Goal: Complete application form

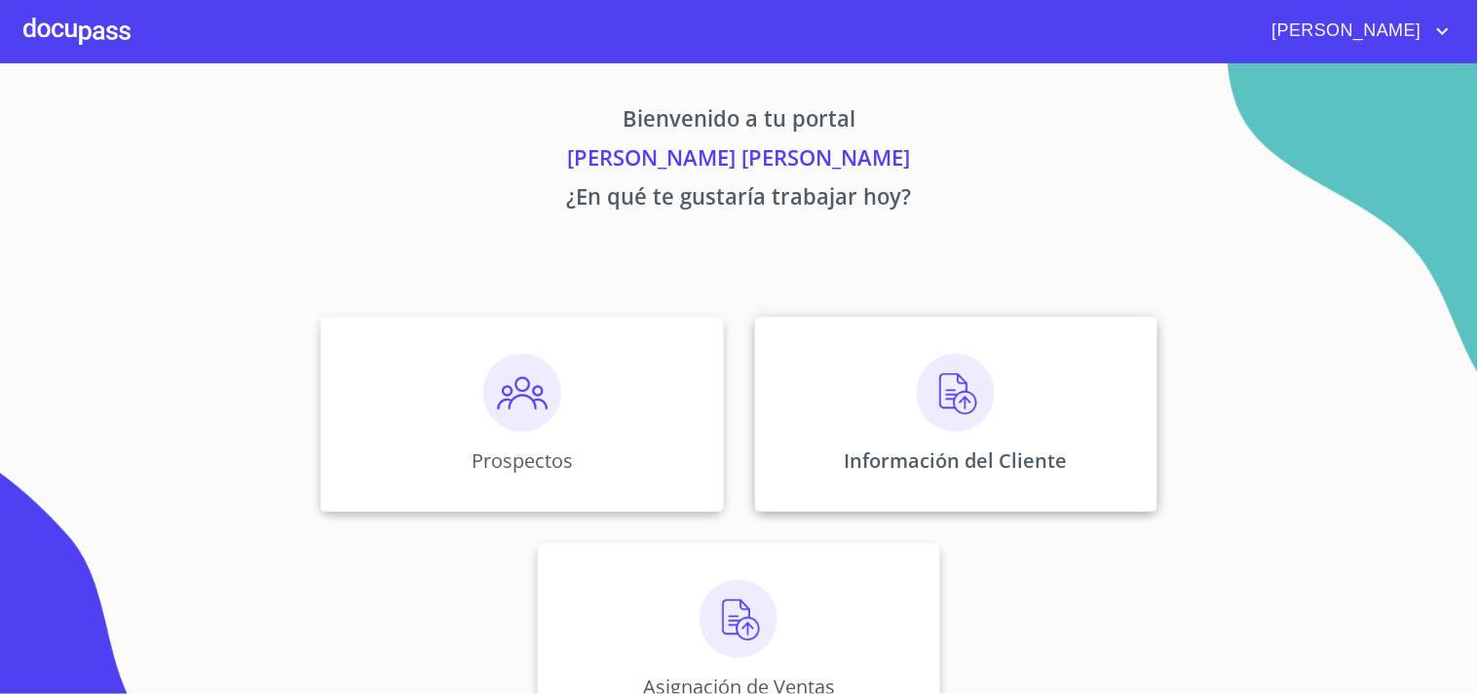
click at [945, 443] on div "Información del Cliente" at bounding box center [956, 414] width 402 height 195
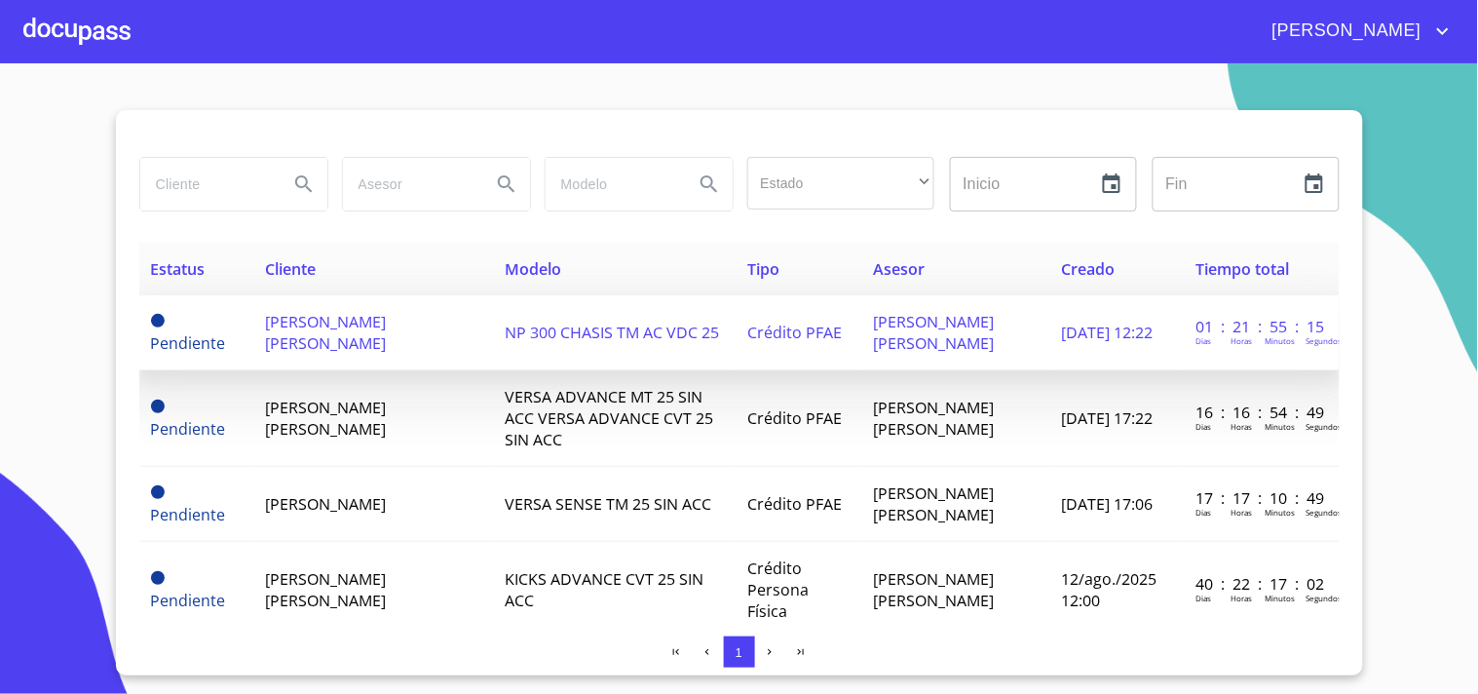
click at [468, 364] on td "[PERSON_NAME] [PERSON_NAME]" at bounding box center [373, 332] width 241 height 75
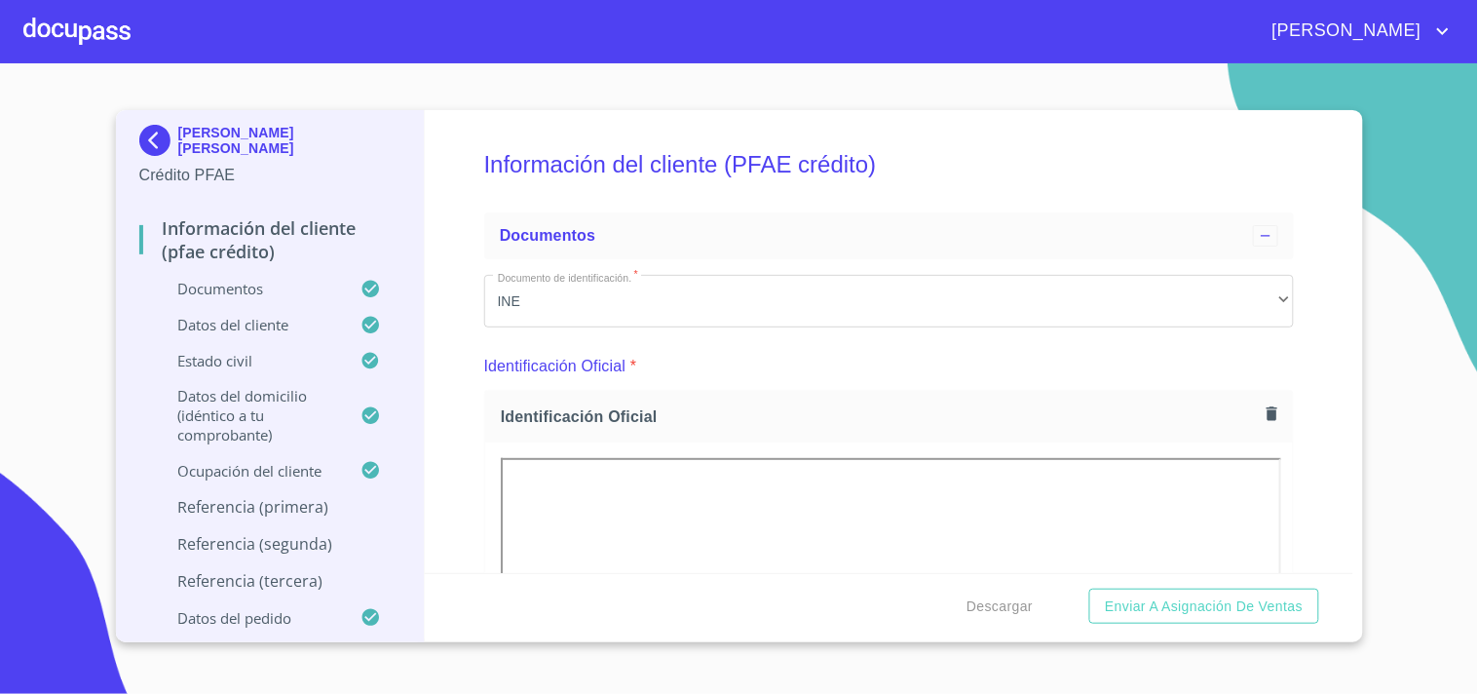
click at [342, 504] on p "Referencia (primera)" at bounding box center [270, 506] width 262 height 21
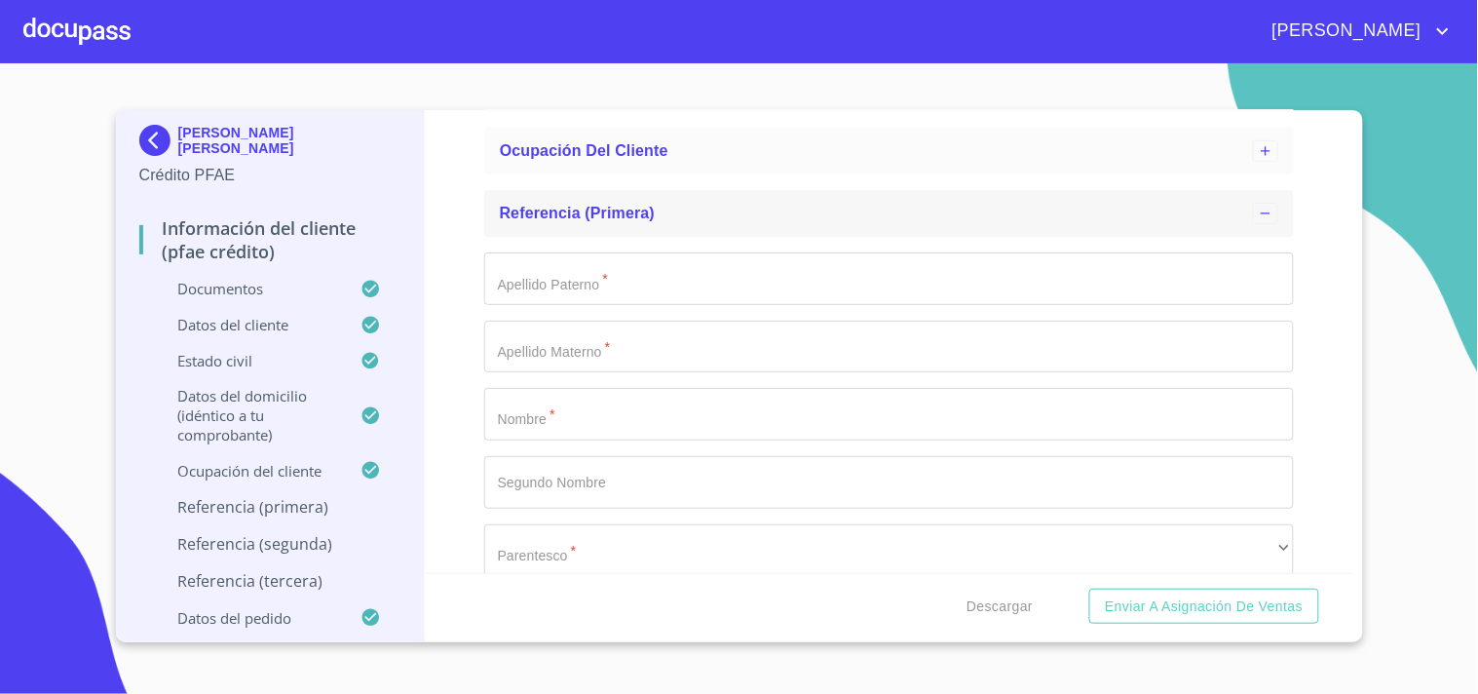
scroll to position [335, 0]
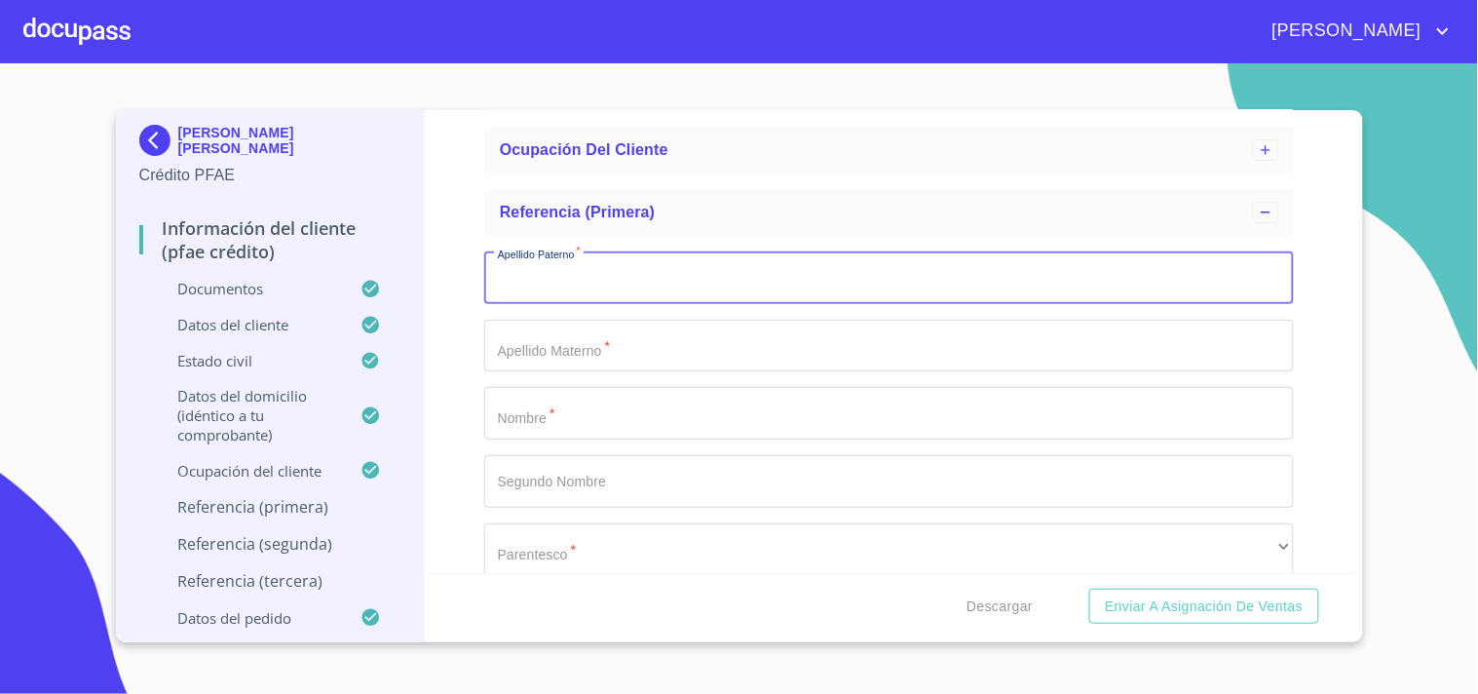
click at [602, 299] on input "Apellido Paterno   *" at bounding box center [889, 277] width 810 height 53
type input "b"
type input "BARRIENTOS"
click at [580, 365] on input "Apellido Paterno   *" at bounding box center [889, 346] width 810 height 53
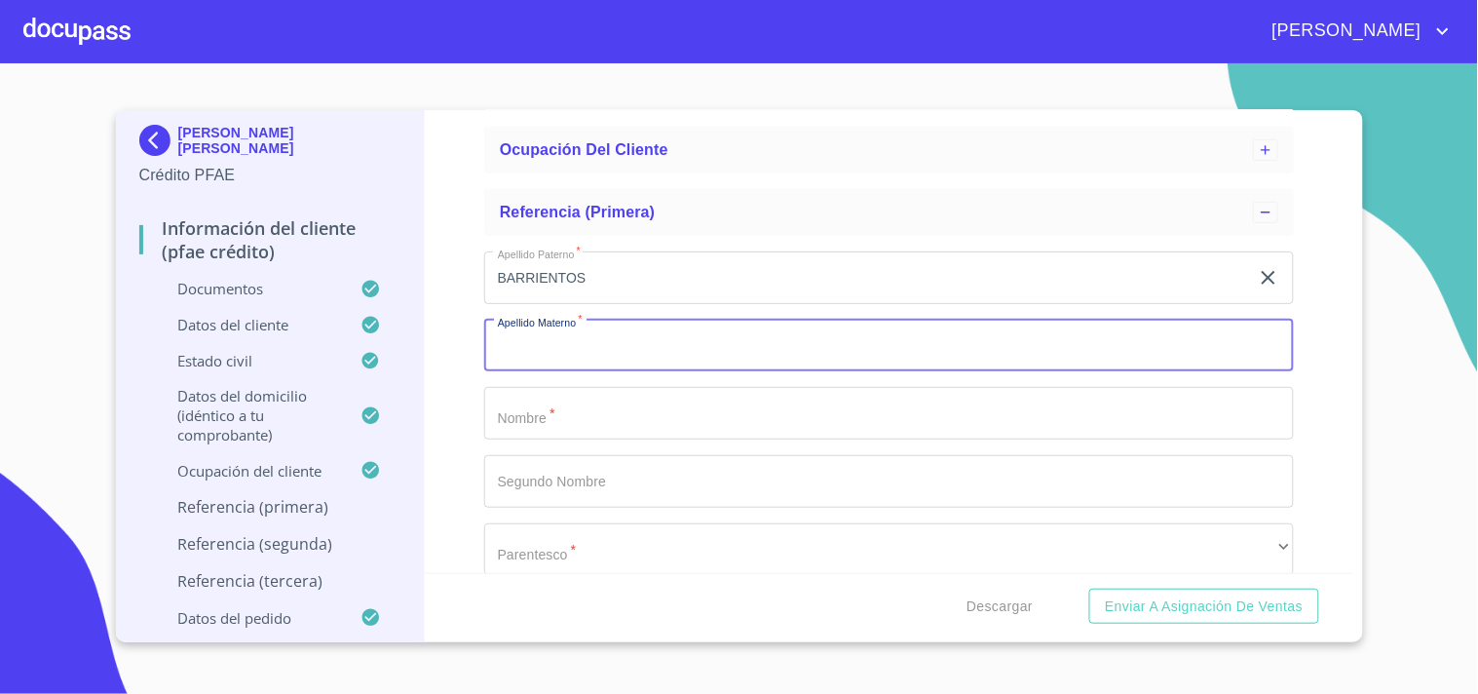
click at [580, 365] on input "Apellido Paterno   *" at bounding box center [889, 346] width 810 height 53
type input "[PERSON_NAME]"
click at [544, 403] on input "Apellido Paterno   *" at bounding box center [889, 413] width 810 height 53
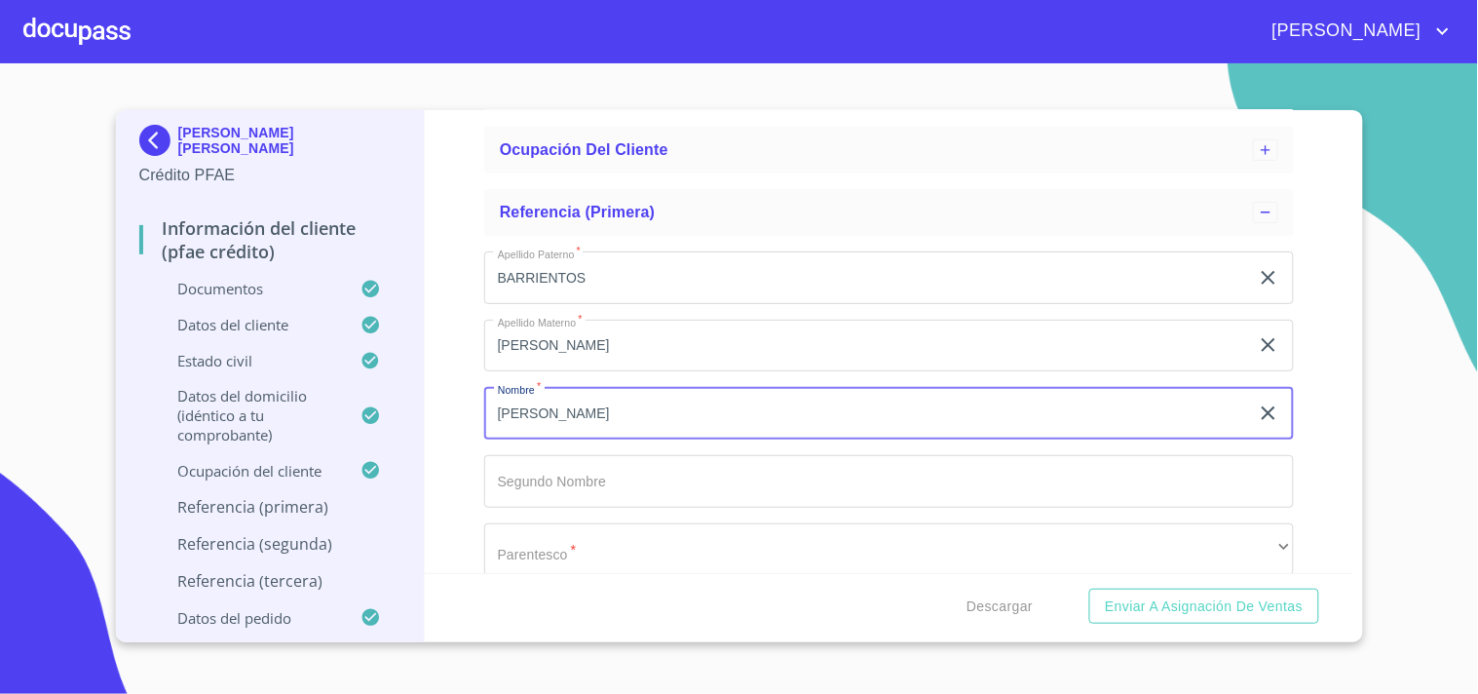
type input "[PERSON_NAME]"
click at [548, 469] on input "Apellido Paterno   *" at bounding box center [889, 481] width 810 height 53
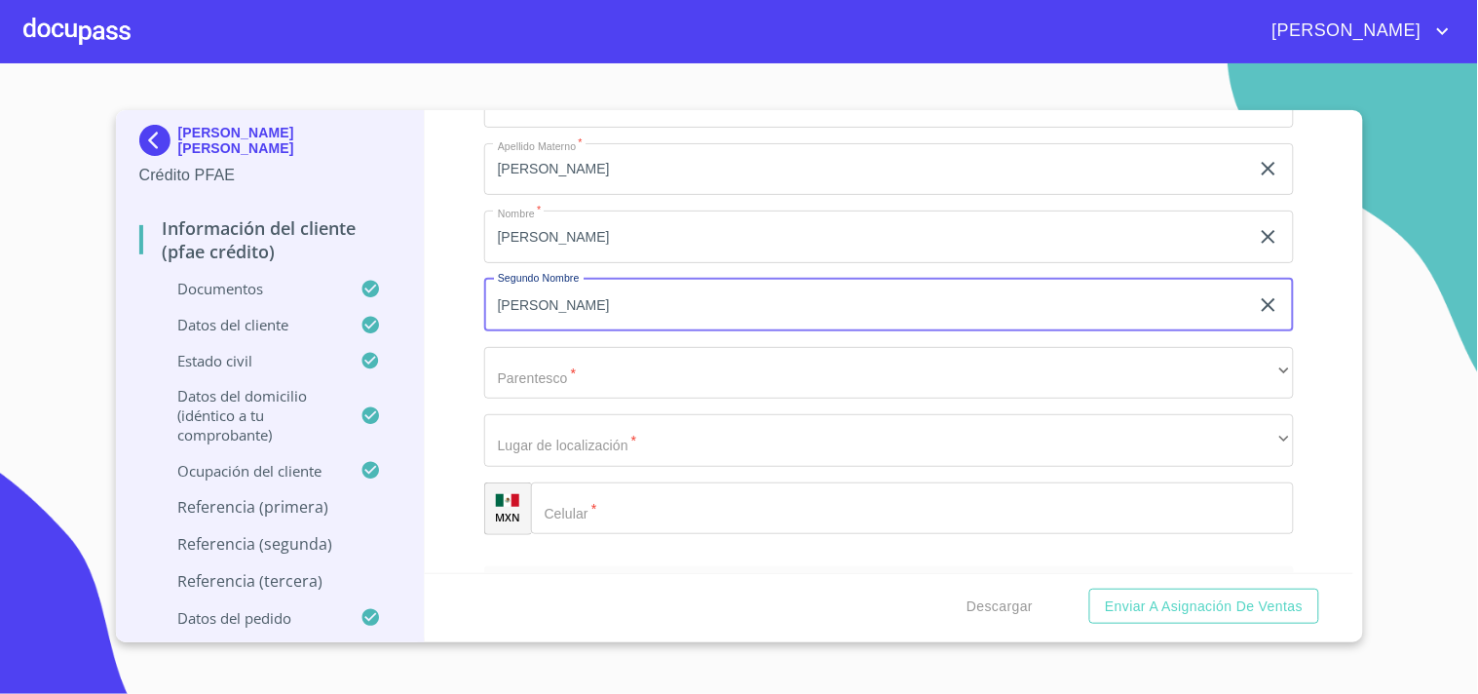
scroll to position [527, 0]
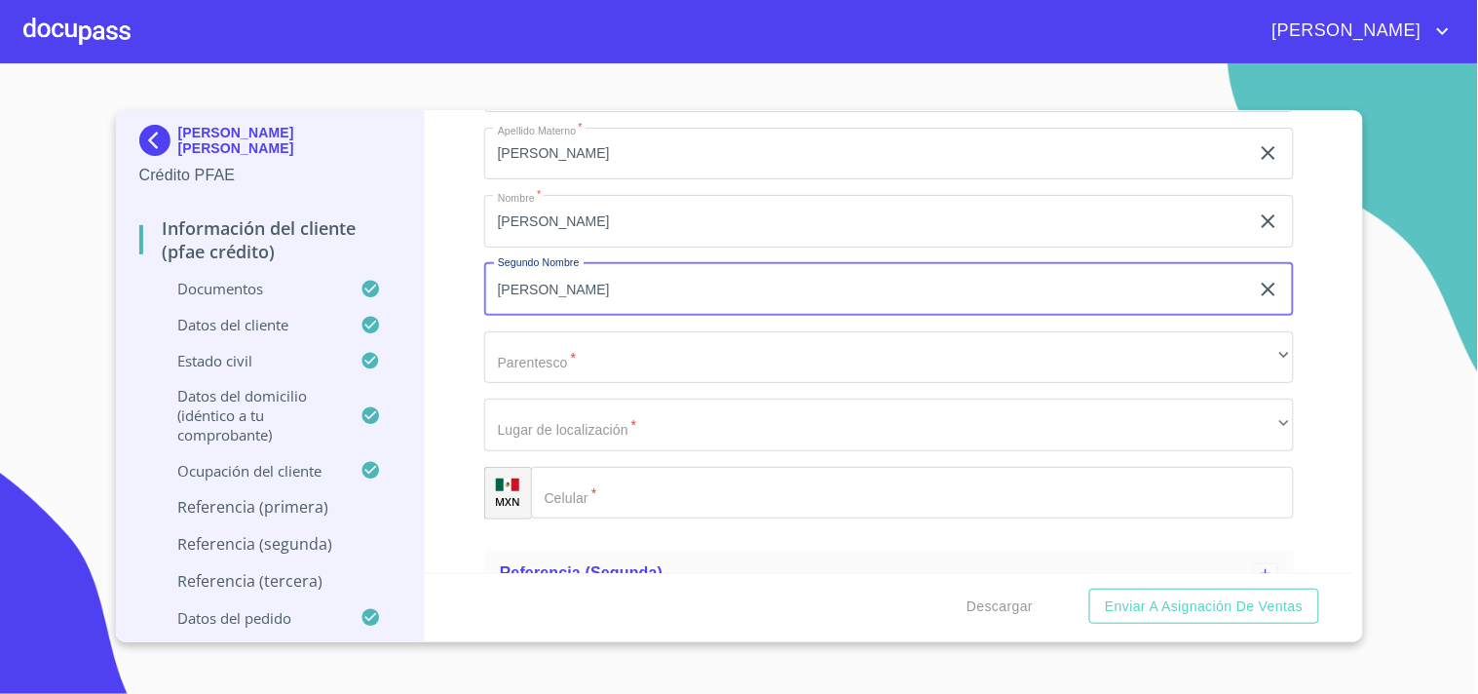
type input "[PERSON_NAME]"
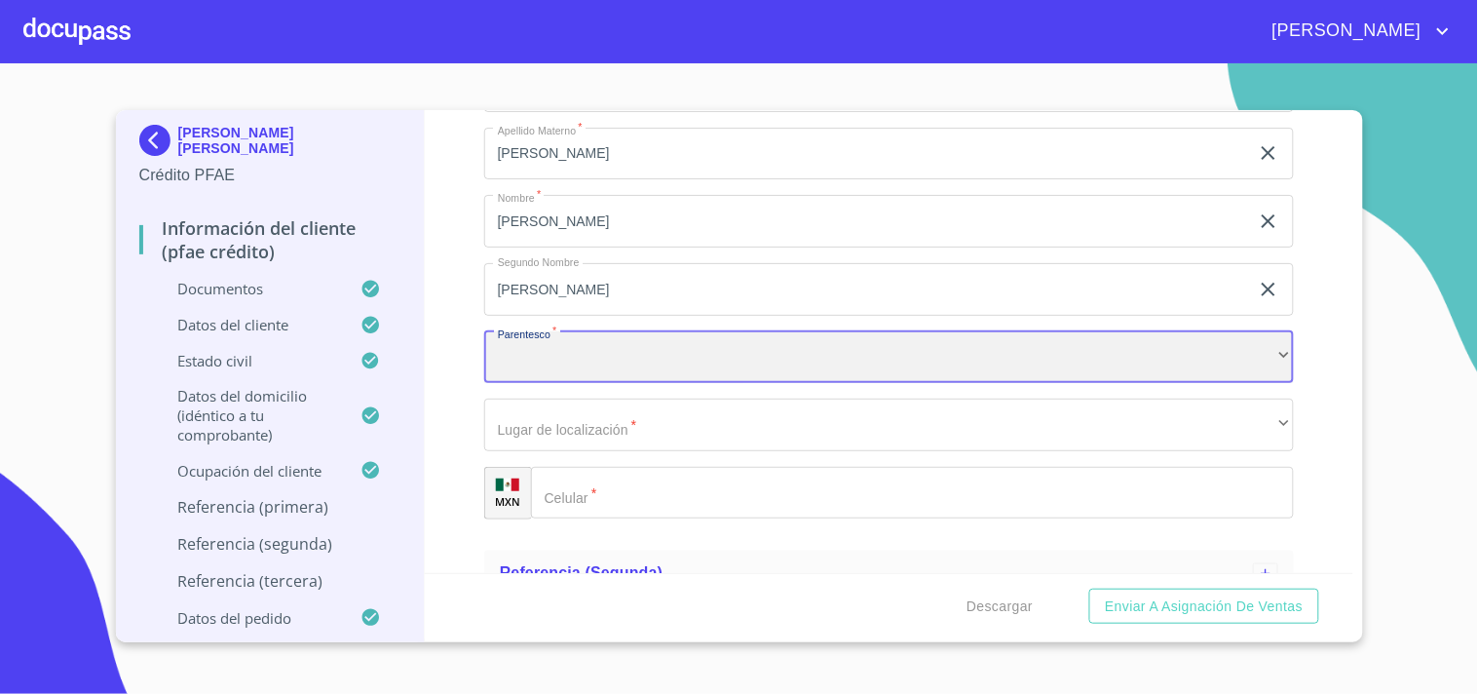
click at [549, 363] on div "​" at bounding box center [889, 357] width 810 height 53
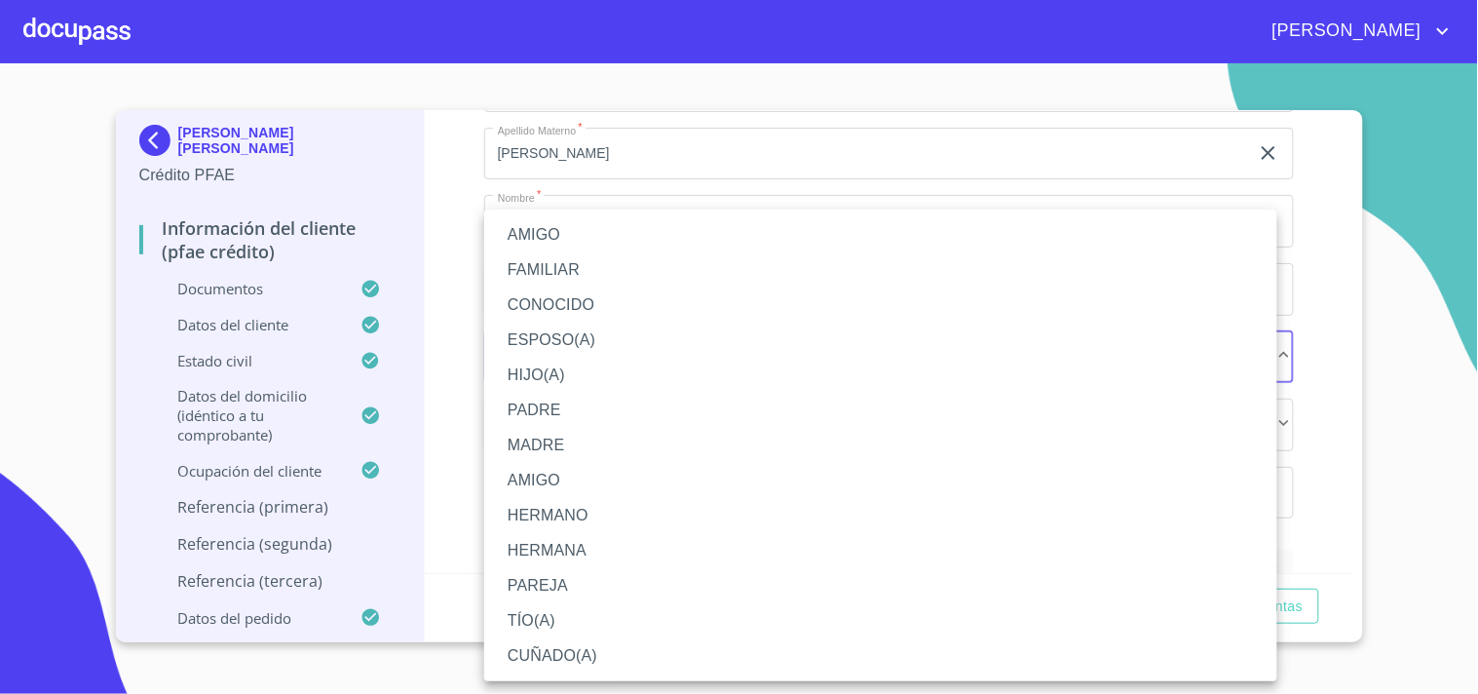
click at [550, 237] on li "AMIGO" at bounding box center [880, 234] width 793 height 35
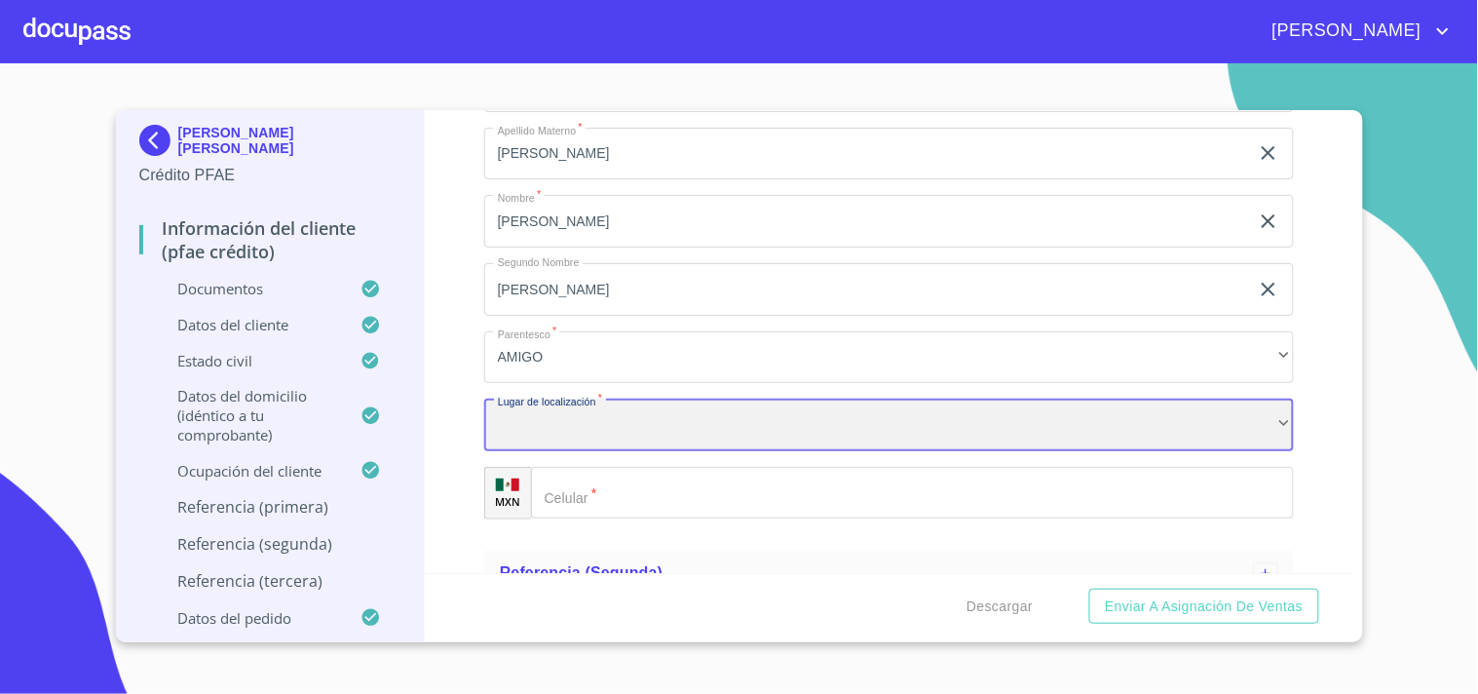
click at [597, 436] on div "​" at bounding box center [889, 425] width 810 height 53
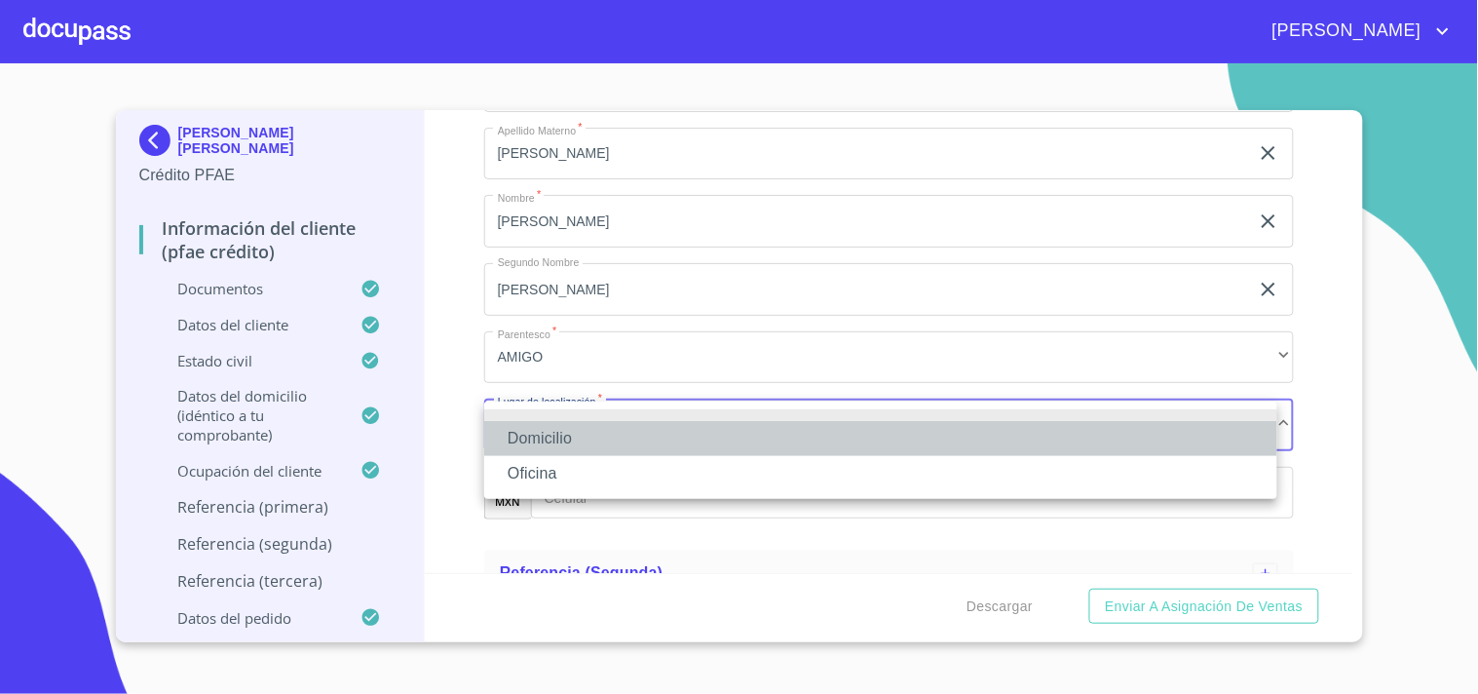
click at [571, 433] on li "Domicilio" at bounding box center [880, 438] width 793 height 35
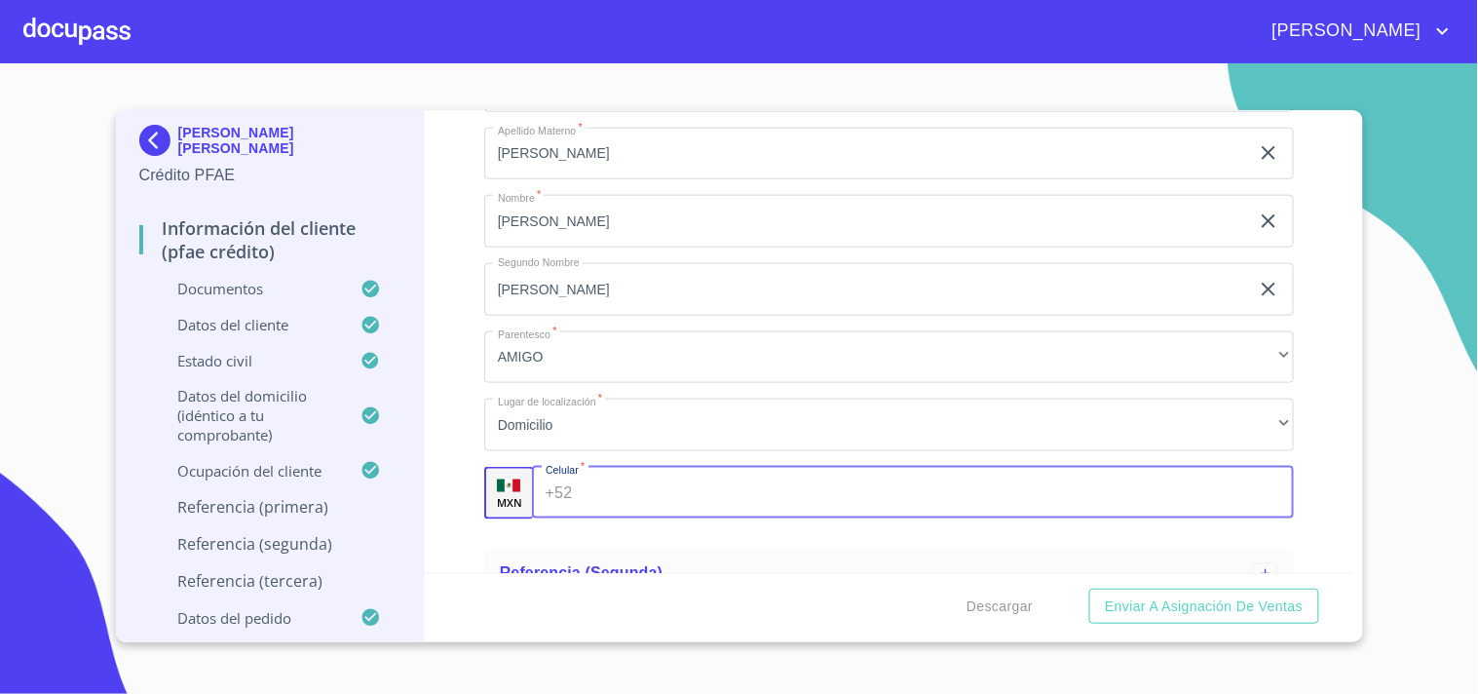
click at [580, 485] on input "Apellido Paterno   *" at bounding box center [937, 493] width 714 height 53
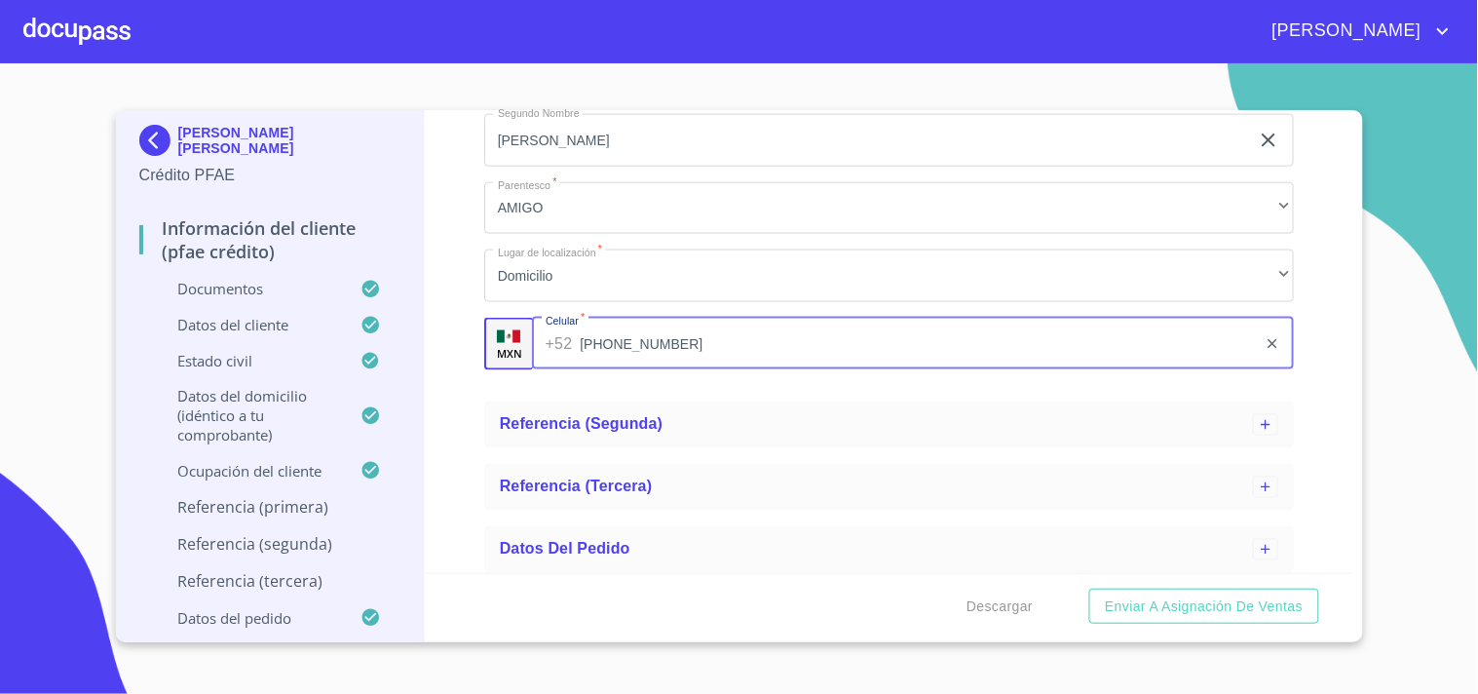
scroll to position [683, 0]
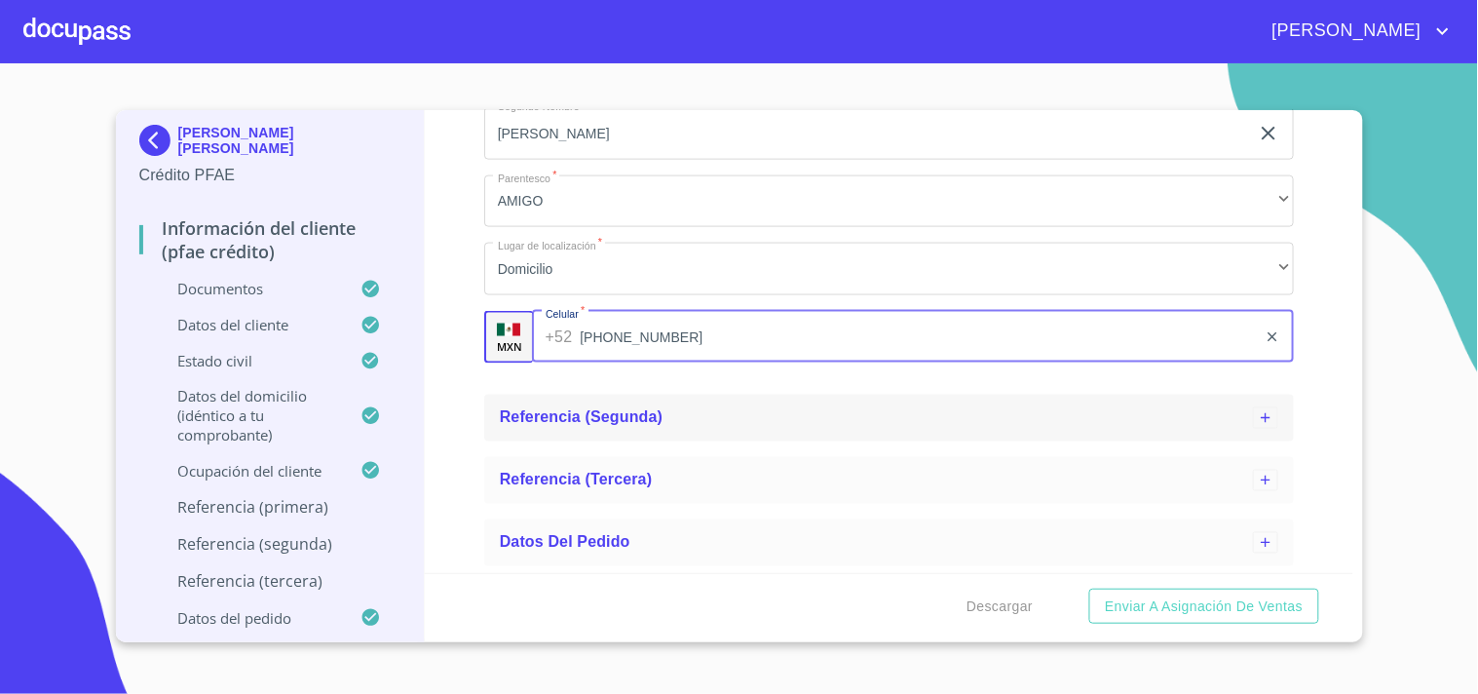
type input "[PHONE_NUMBER]"
click at [560, 417] on span "Referencia (segunda)" at bounding box center [582, 417] width 164 height 17
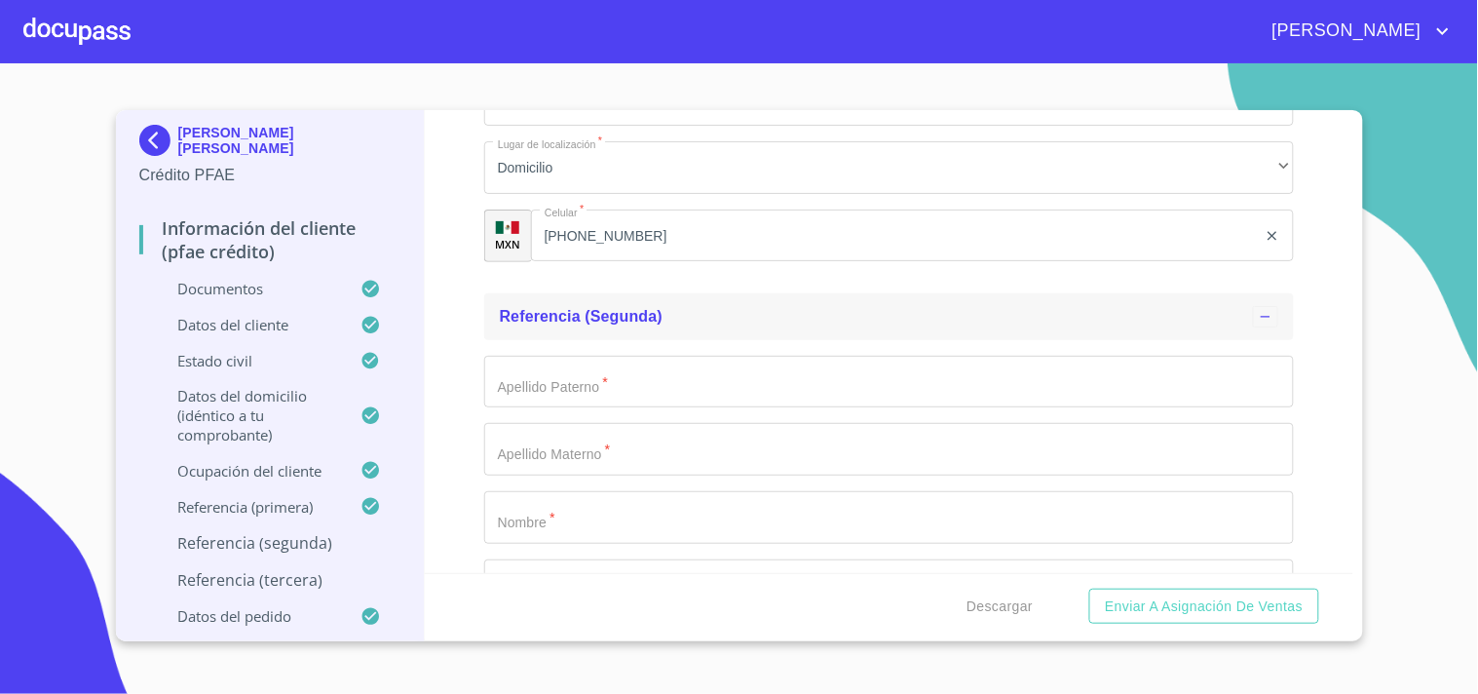
scroll to position [807, 0]
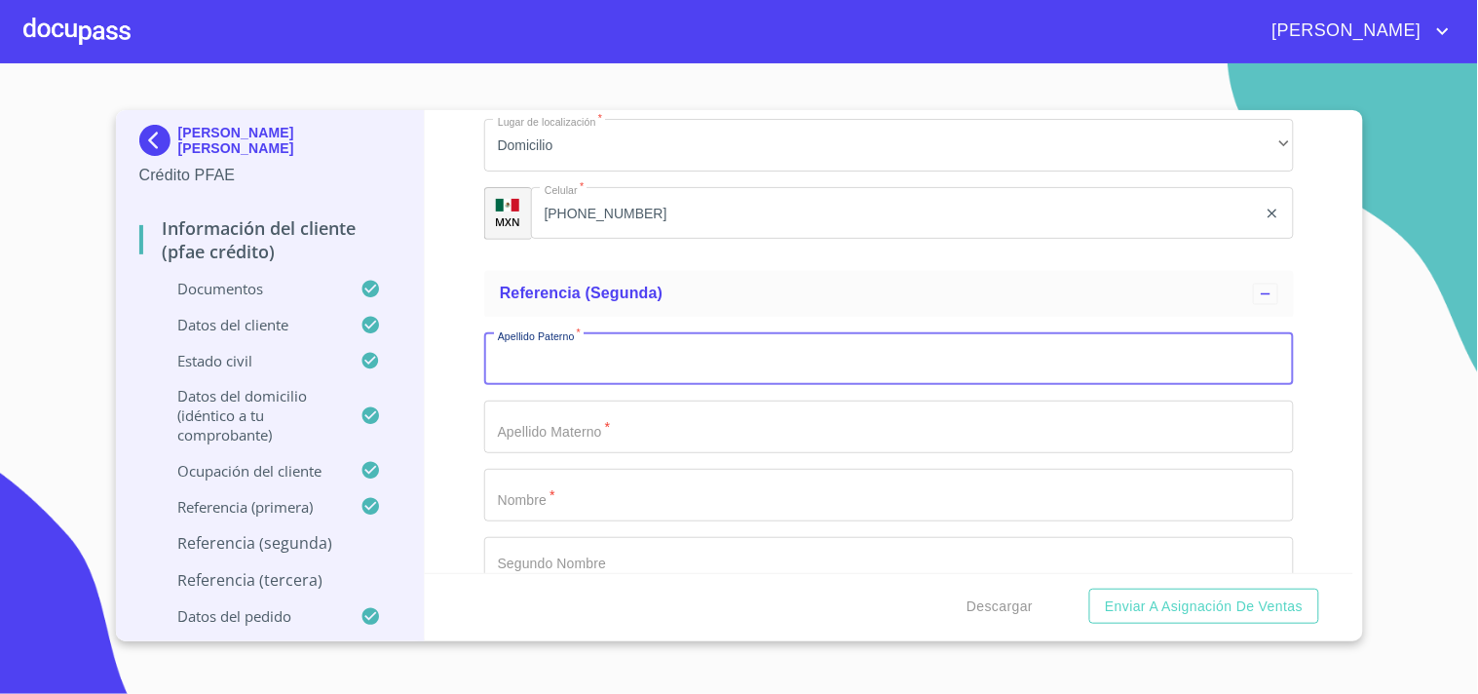
click at [543, 372] on input "Apellido Paterno   *" at bounding box center [889, 359] width 810 height 53
type input "[PERSON_NAME]"
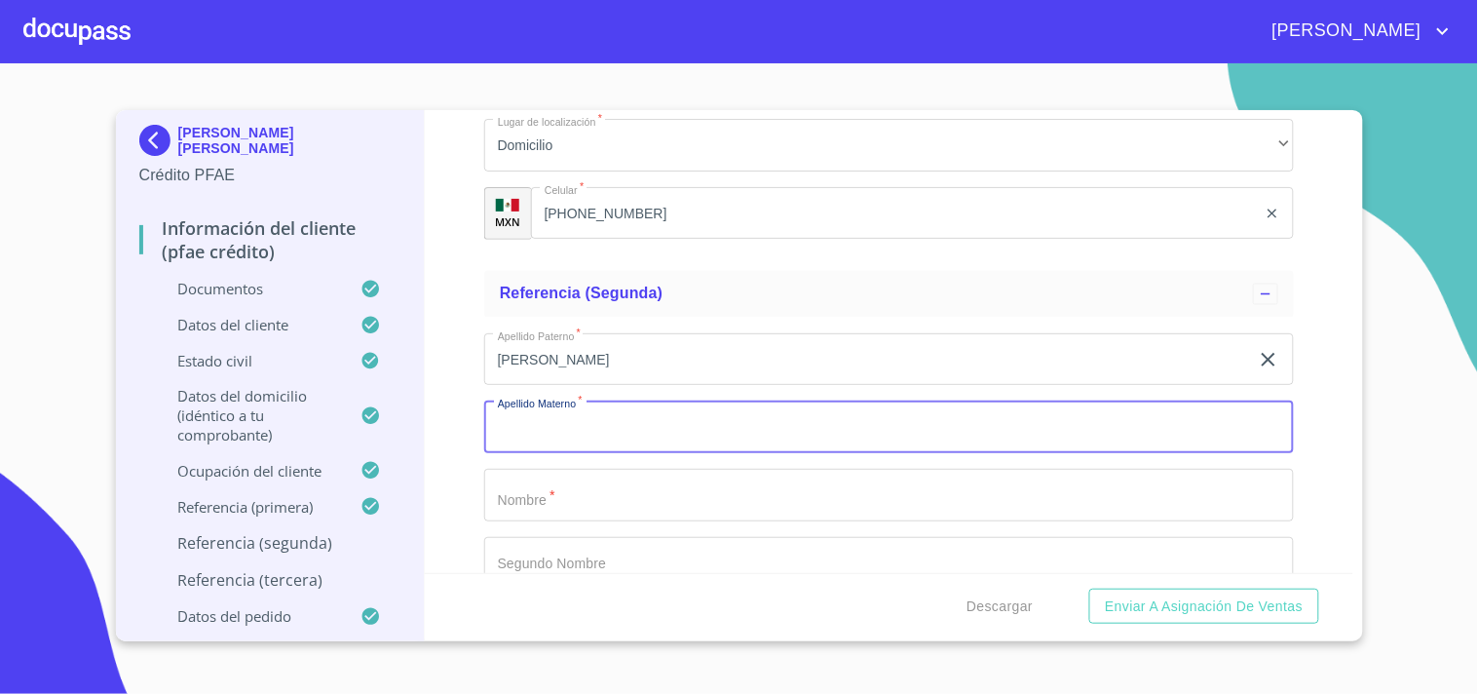
click at [542, 437] on input "Apellido Paterno   *" at bounding box center [889, 427] width 810 height 53
type input "r"
type input "RIVERA"
click at [520, 478] on input "Apellido Paterno   *" at bounding box center [889, 495] width 810 height 53
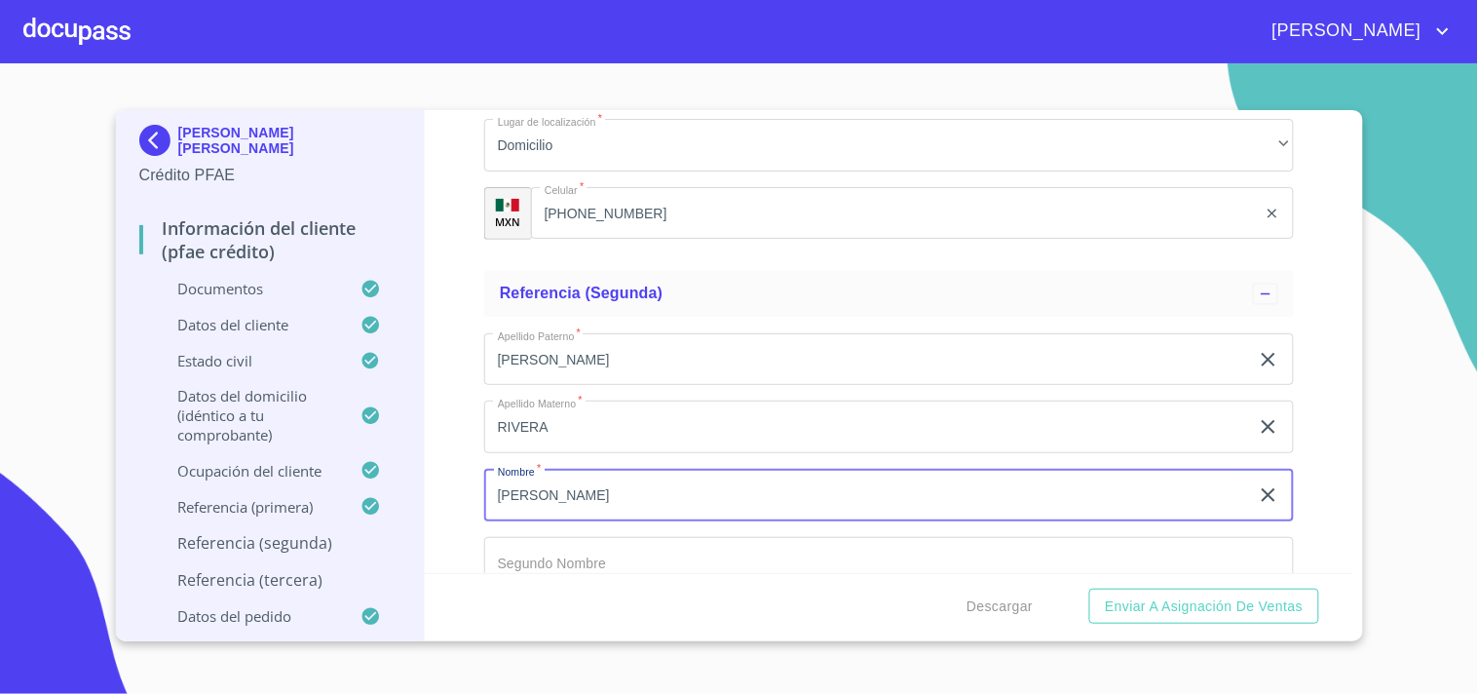
type input "[PERSON_NAME]"
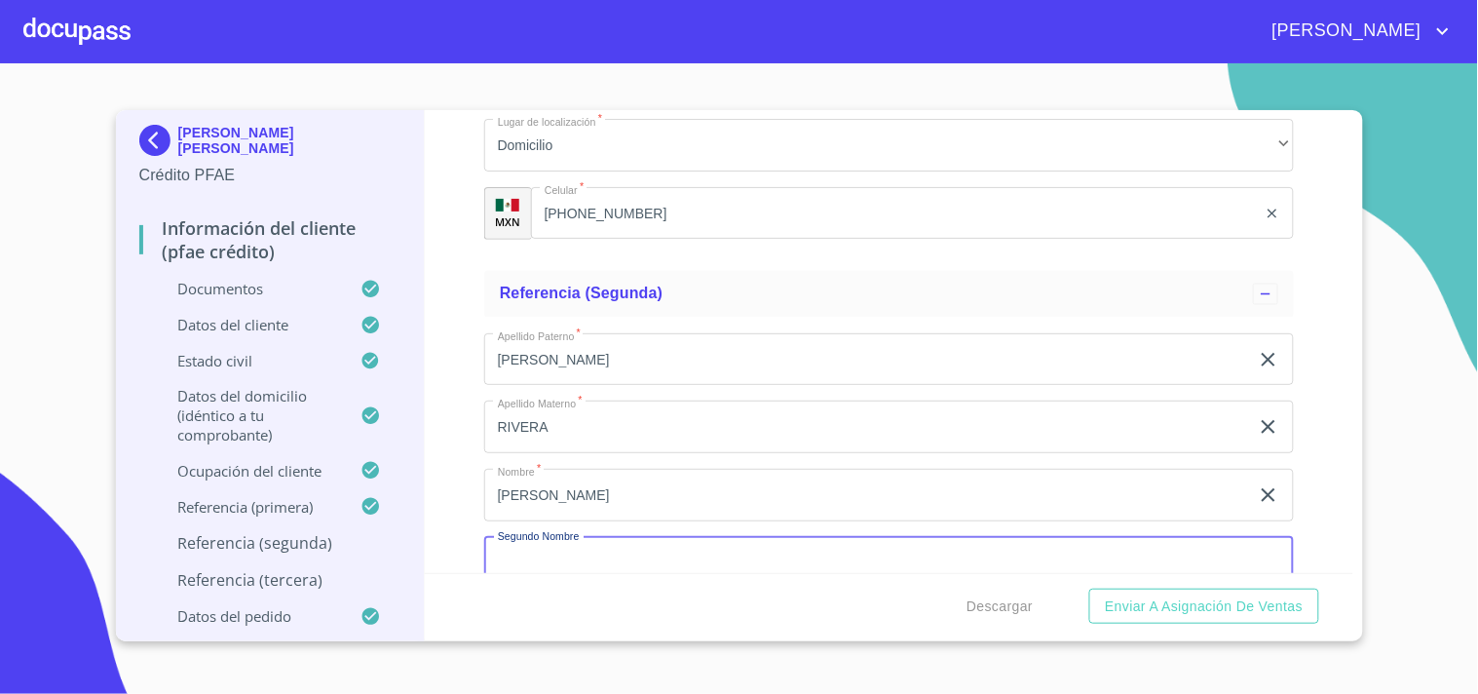
click at [531, 551] on input "Apellido Paterno   *" at bounding box center [889, 563] width 810 height 53
type input "ARON"
click at [445, 403] on div "Información del cliente (PFAE crédito) Documentos Datos del cliente Estado Civi…" at bounding box center [889, 341] width 929 height 463
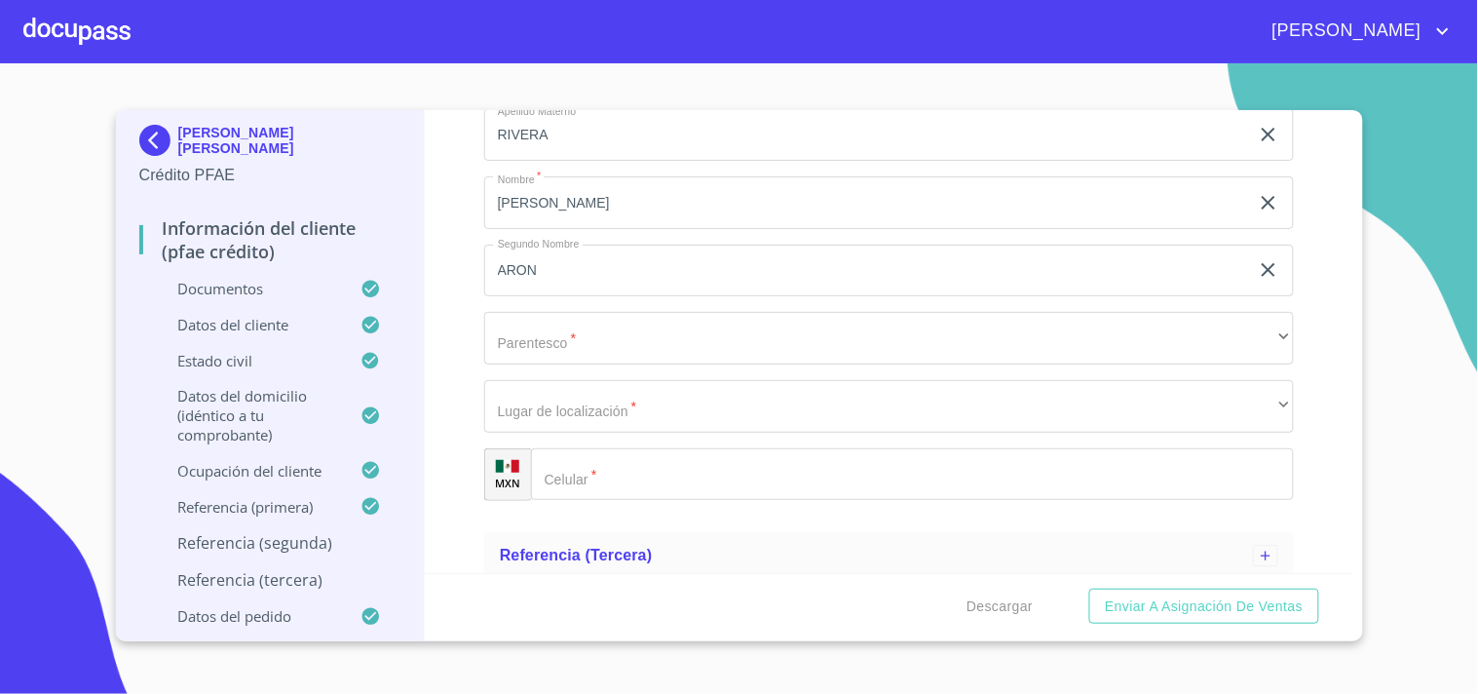
scroll to position [1102, 0]
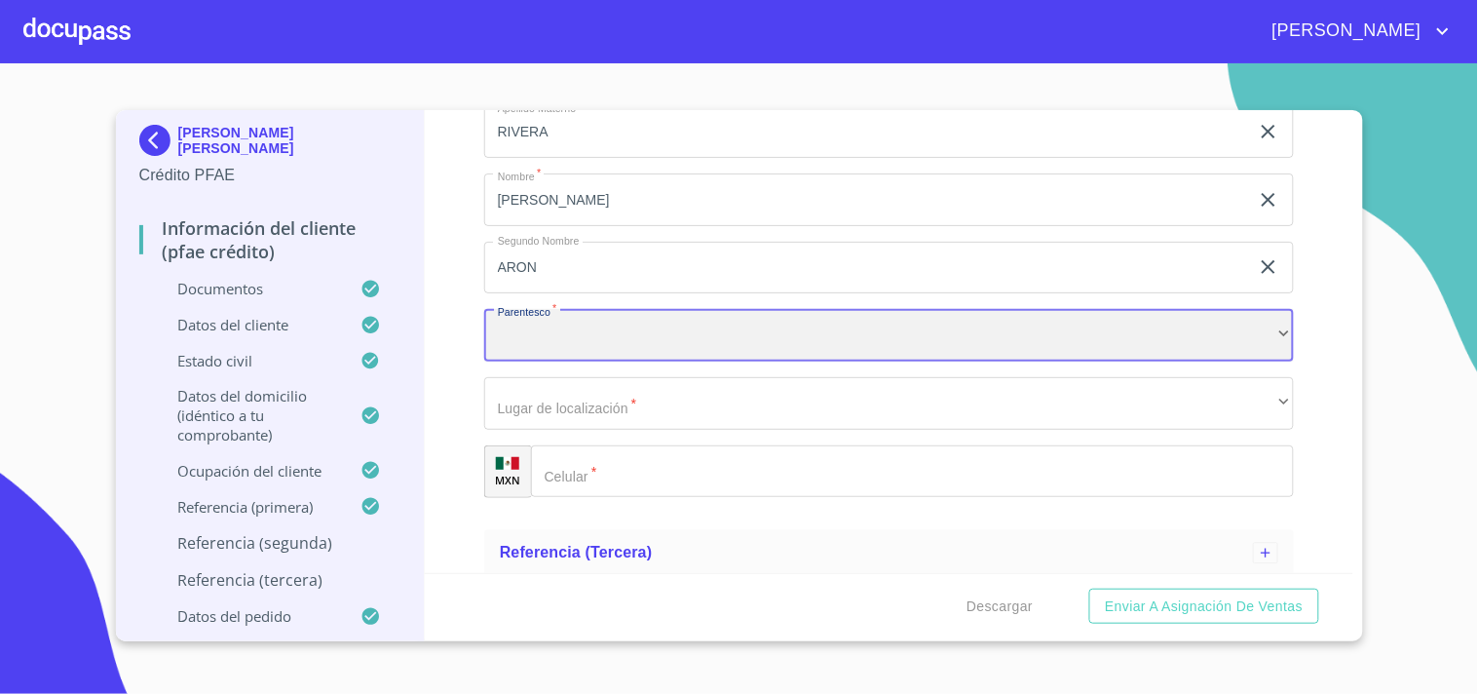
click at [551, 348] on div "​" at bounding box center [889, 335] width 810 height 53
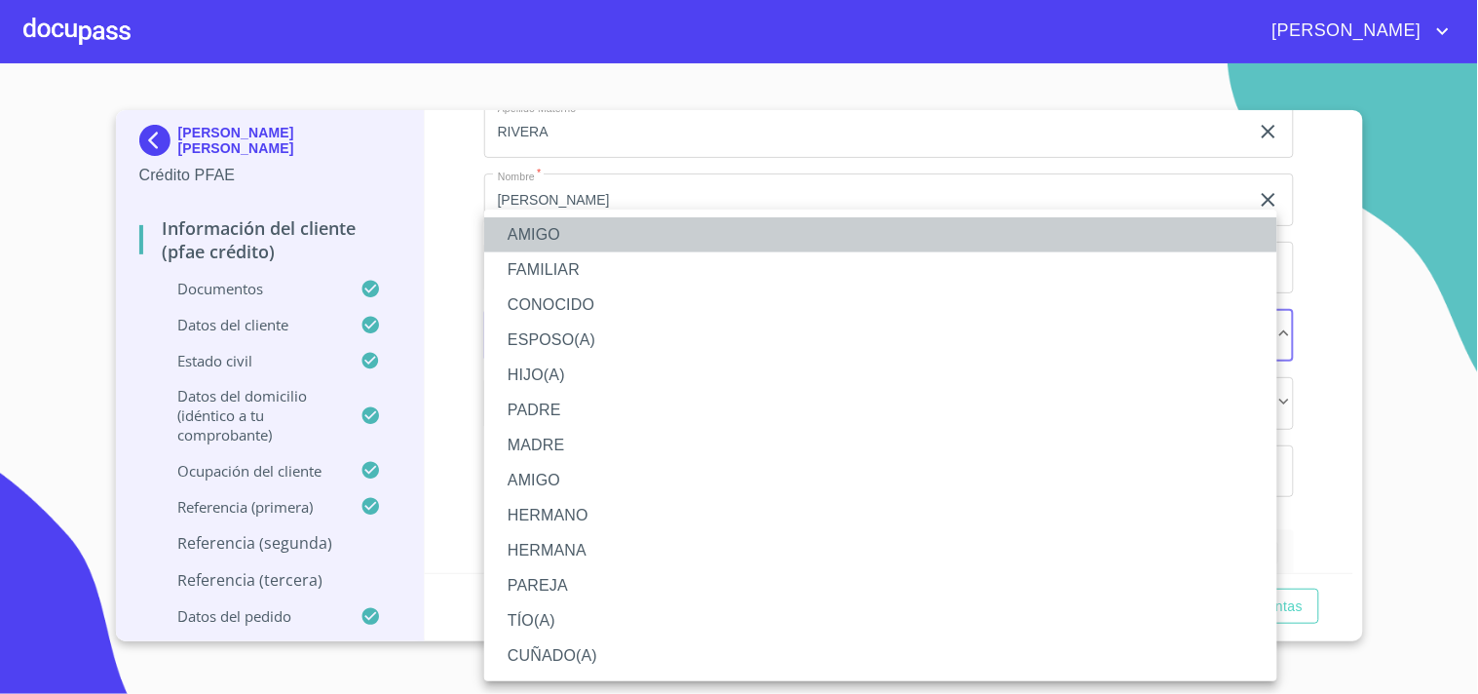
click at [568, 234] on li "AMIGO" at bounding box center [880, 234] width 793 height 35
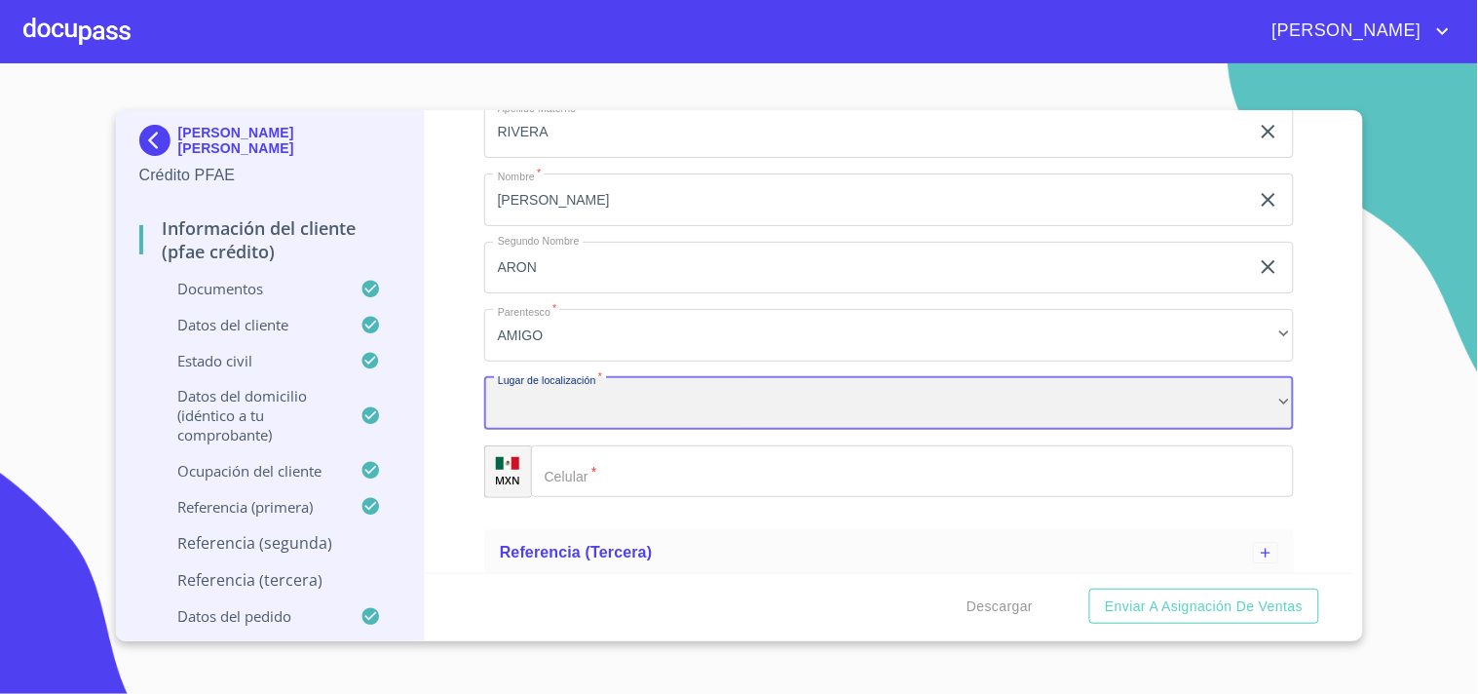
click at [530, 403] on div "​" at bounding box center [889, 403] width 810 height 53
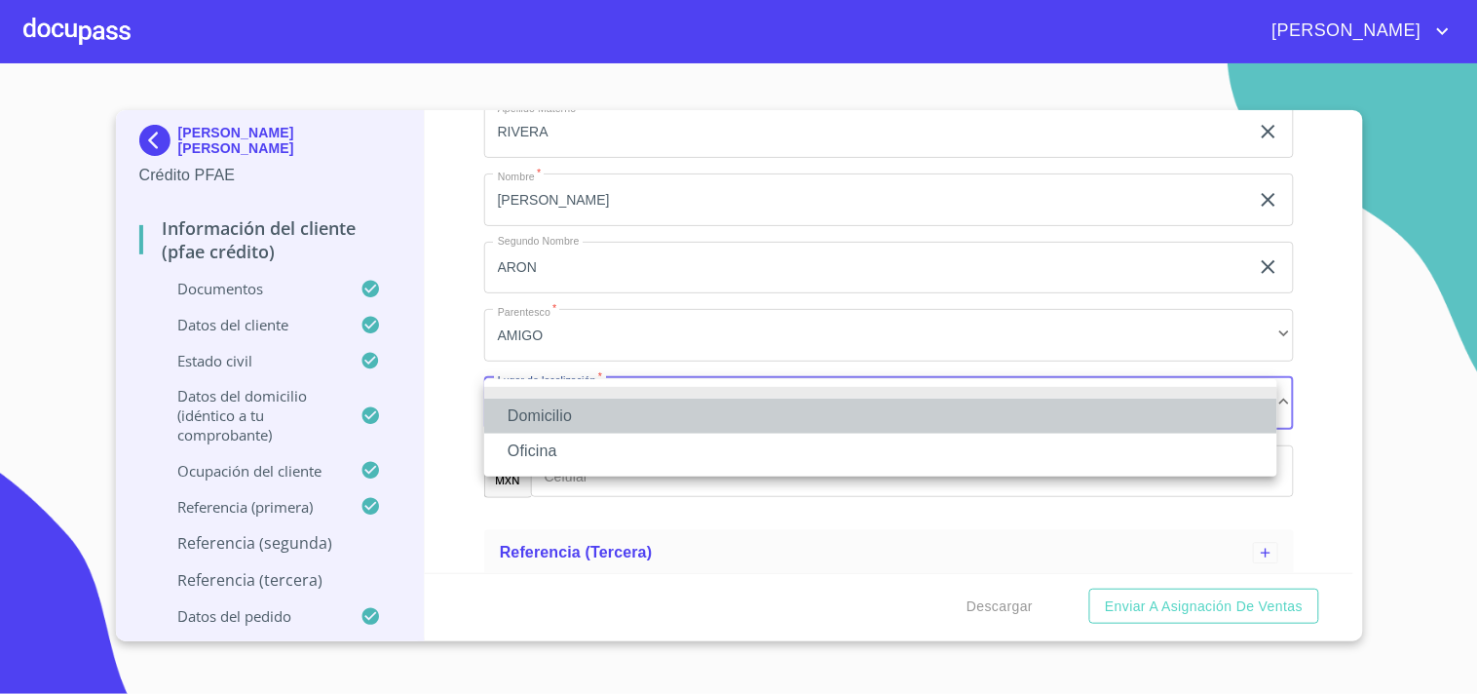
click at [531, 414] on li "Domicilio" at bounding box center [880, 416] width 793 height 35
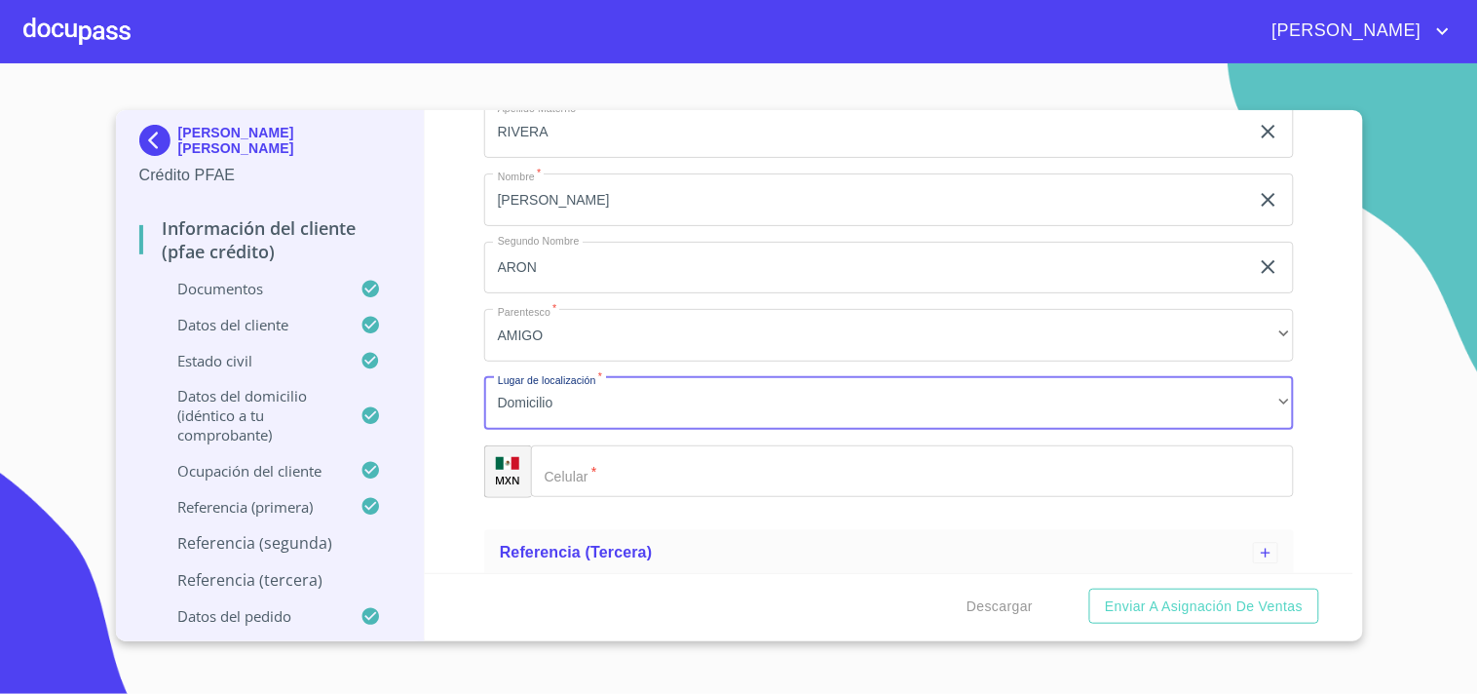
click at [559, 478] on div "​" at bounding box center [912, 471] width 763 height 53
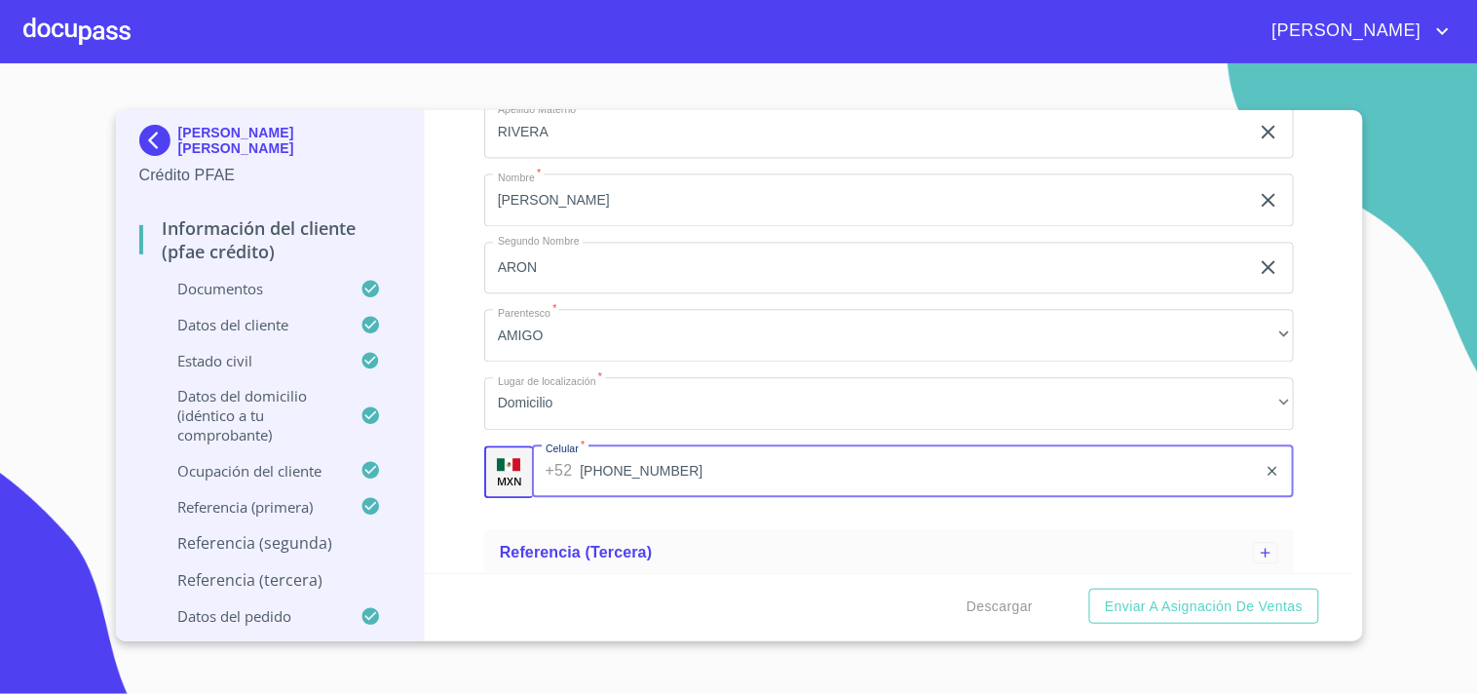
scroll to position [1173, 0]
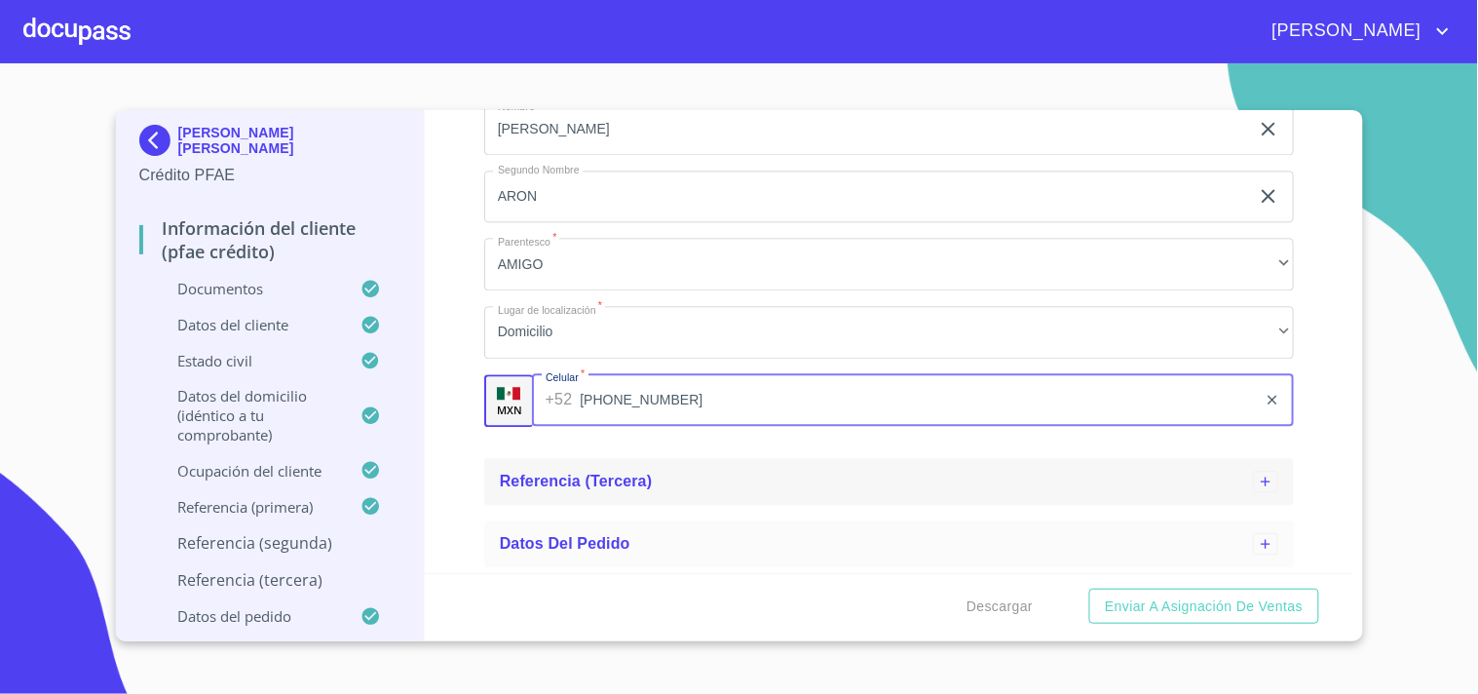
type input "[PHONE_NUMBER]"
click at [520, 476] on span "Referencia (tercera)" at bounding box center [576, 481] width 153 height 17
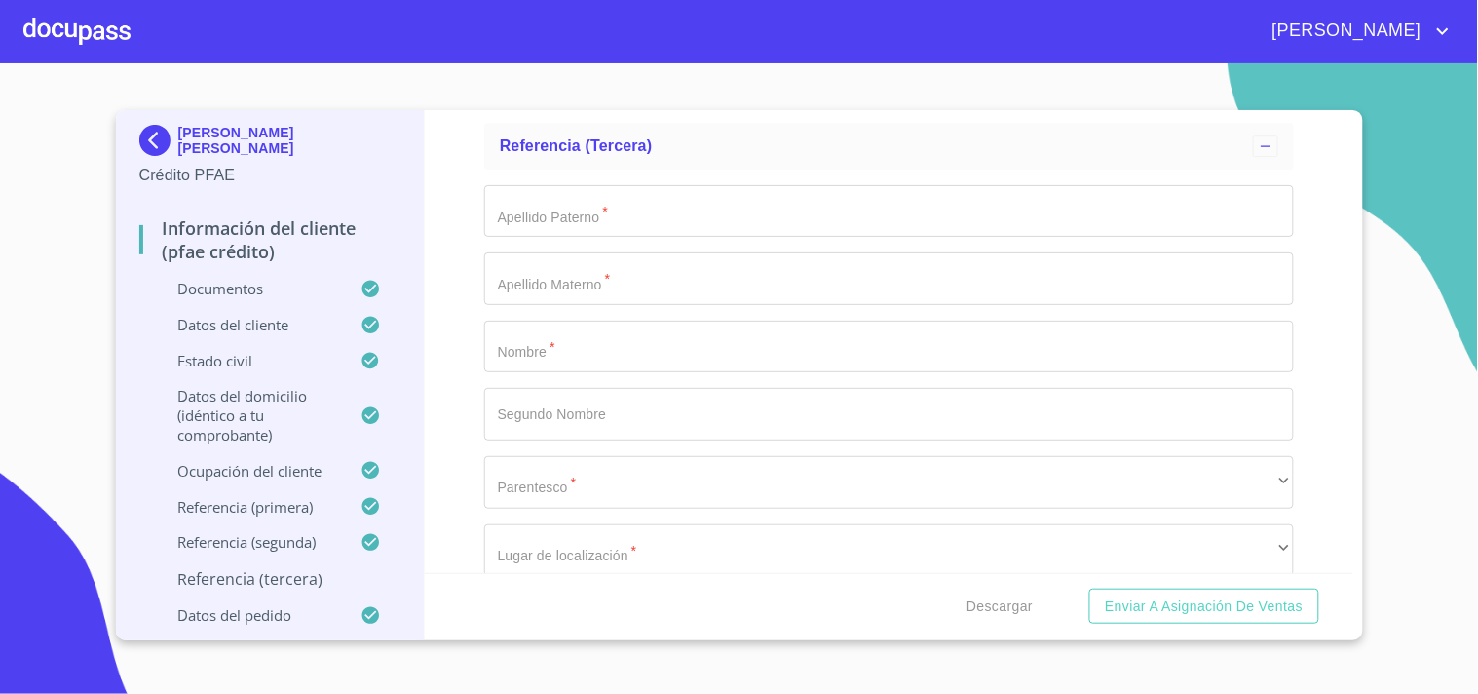
scroll to position [1512, 0]
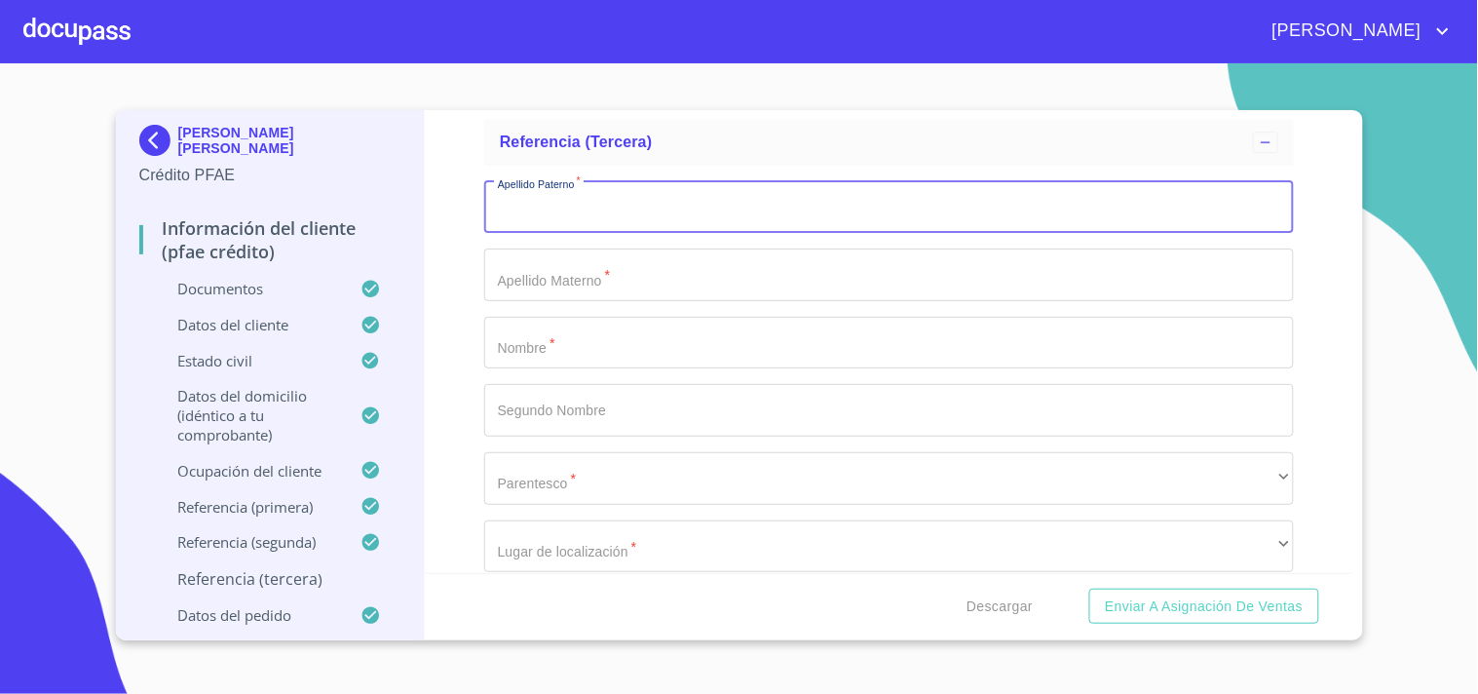
click at [576, 225] on input "Apellido Paterno   *" at bounding box center [889, 207] width 810 height 53
type input "B"
type input "MACIAS"
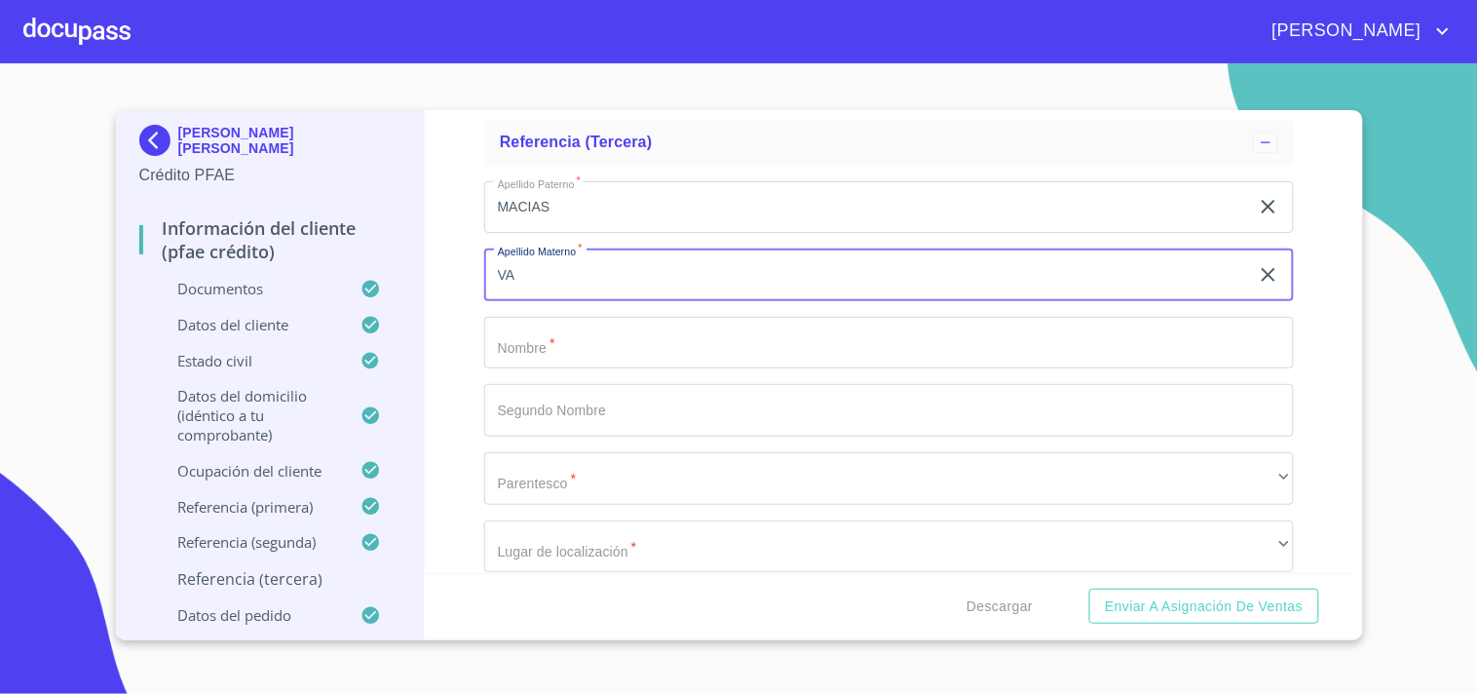
type input "V"
type input "CASTRO"
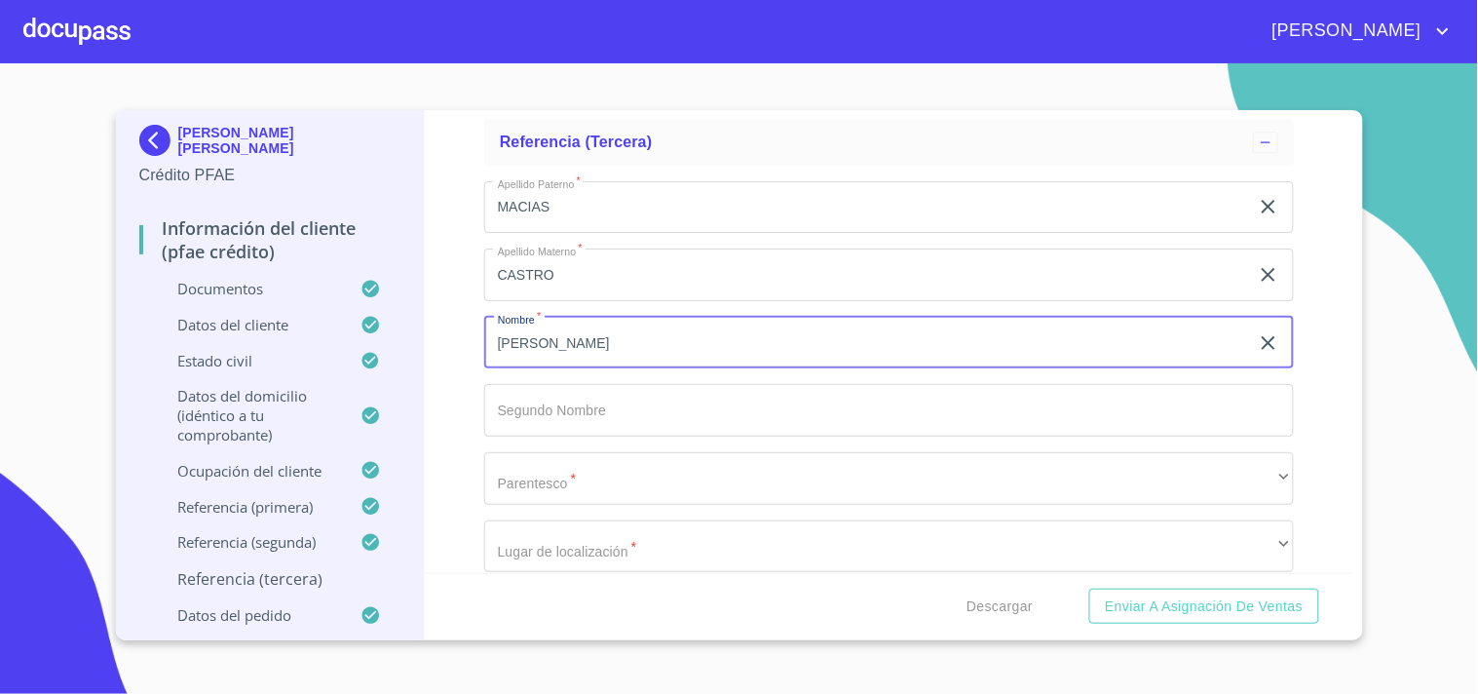
type input "[PERSON_NAME]"
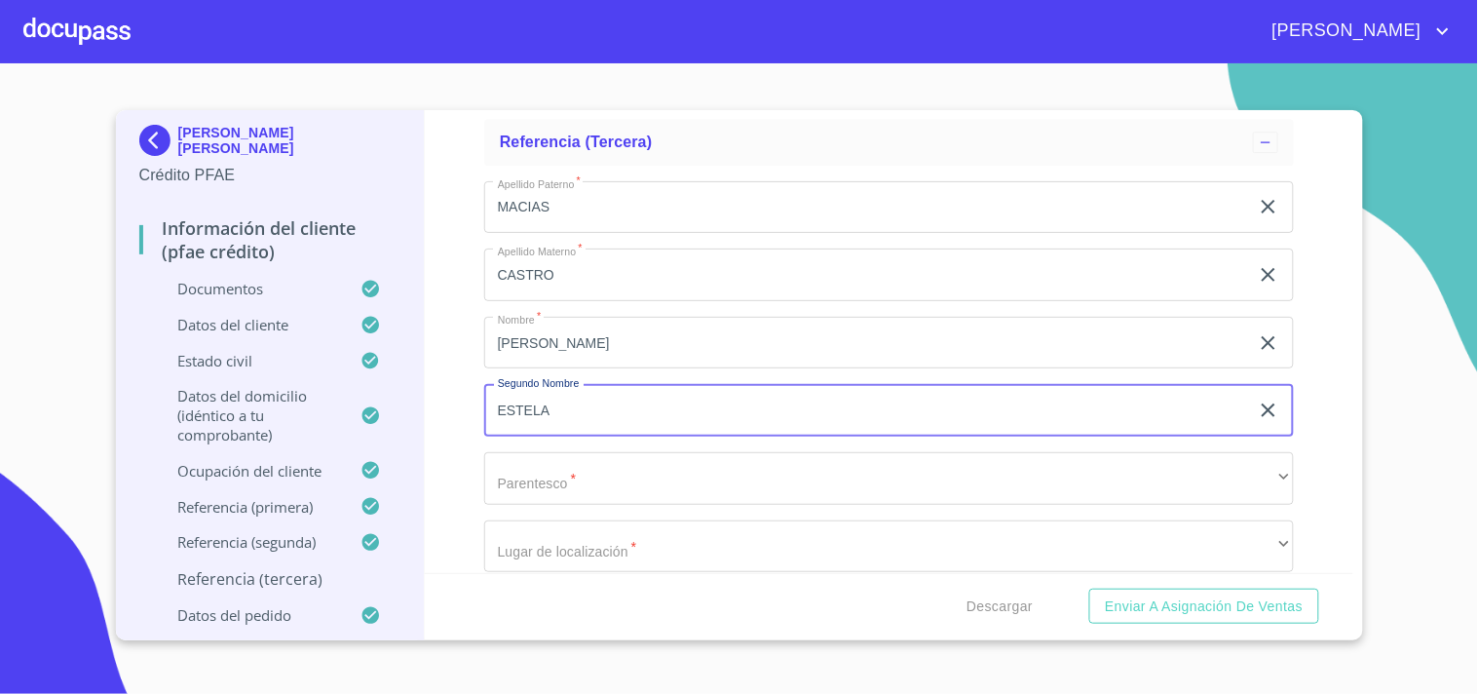
type input "ESTELA"
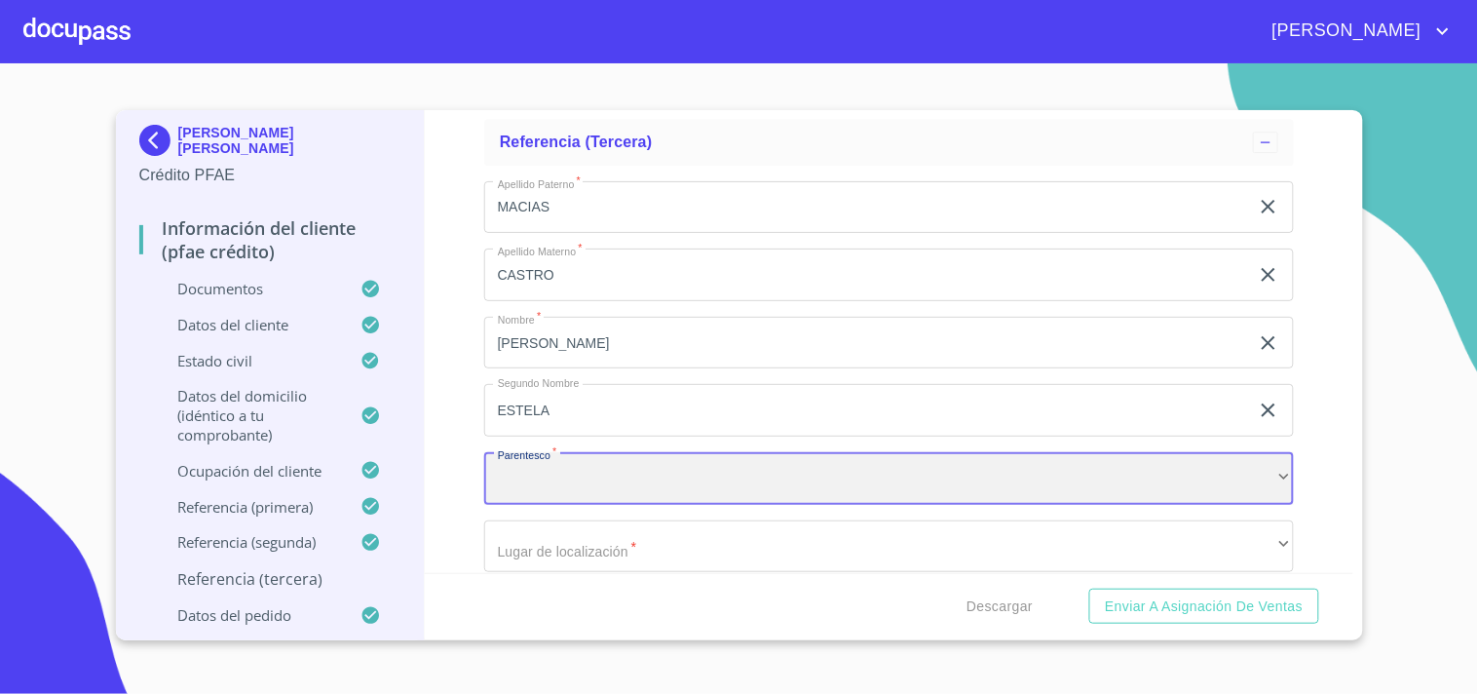
click at [518, 469] on div "​" at bounding box center [889, 478] width 810 height 53
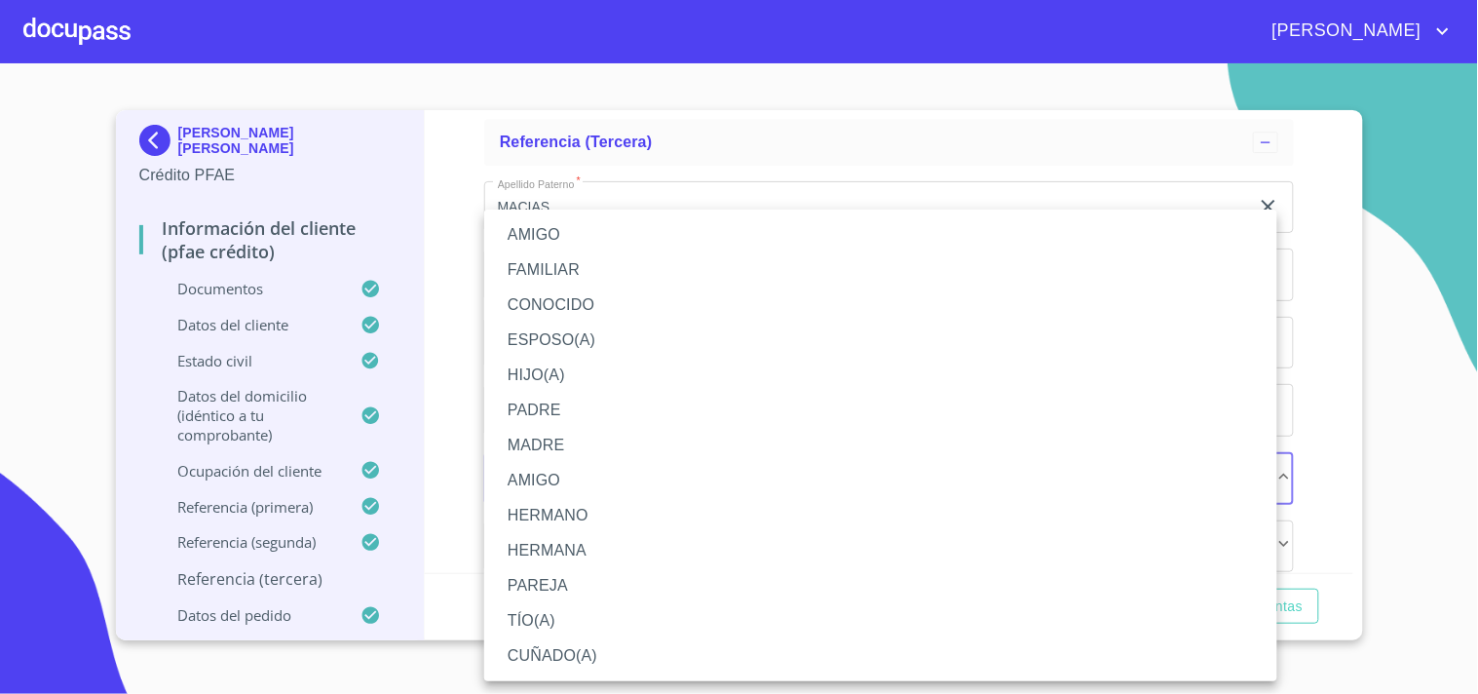
click at [552, 260] on li "FAMILIAR" at bounding box center [880, 269] width 793 height 35
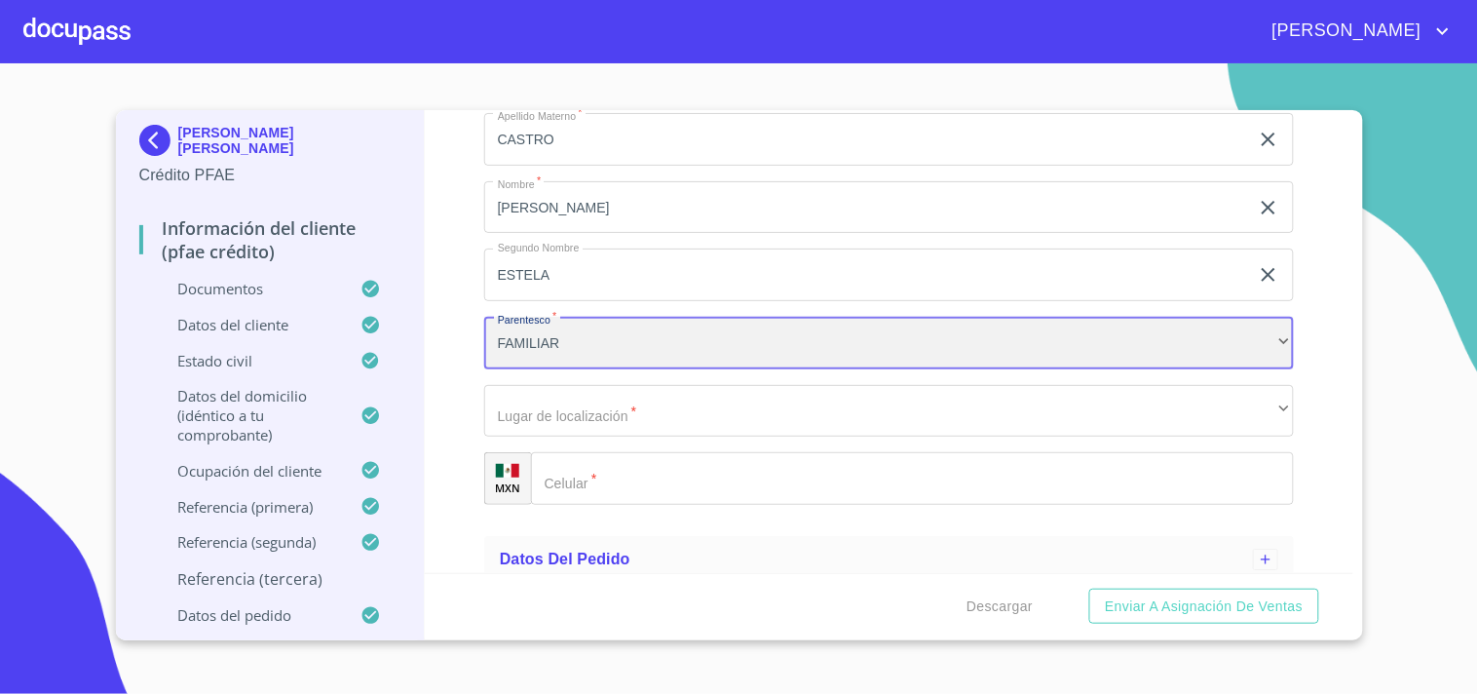
scroll to position [1664, 0]
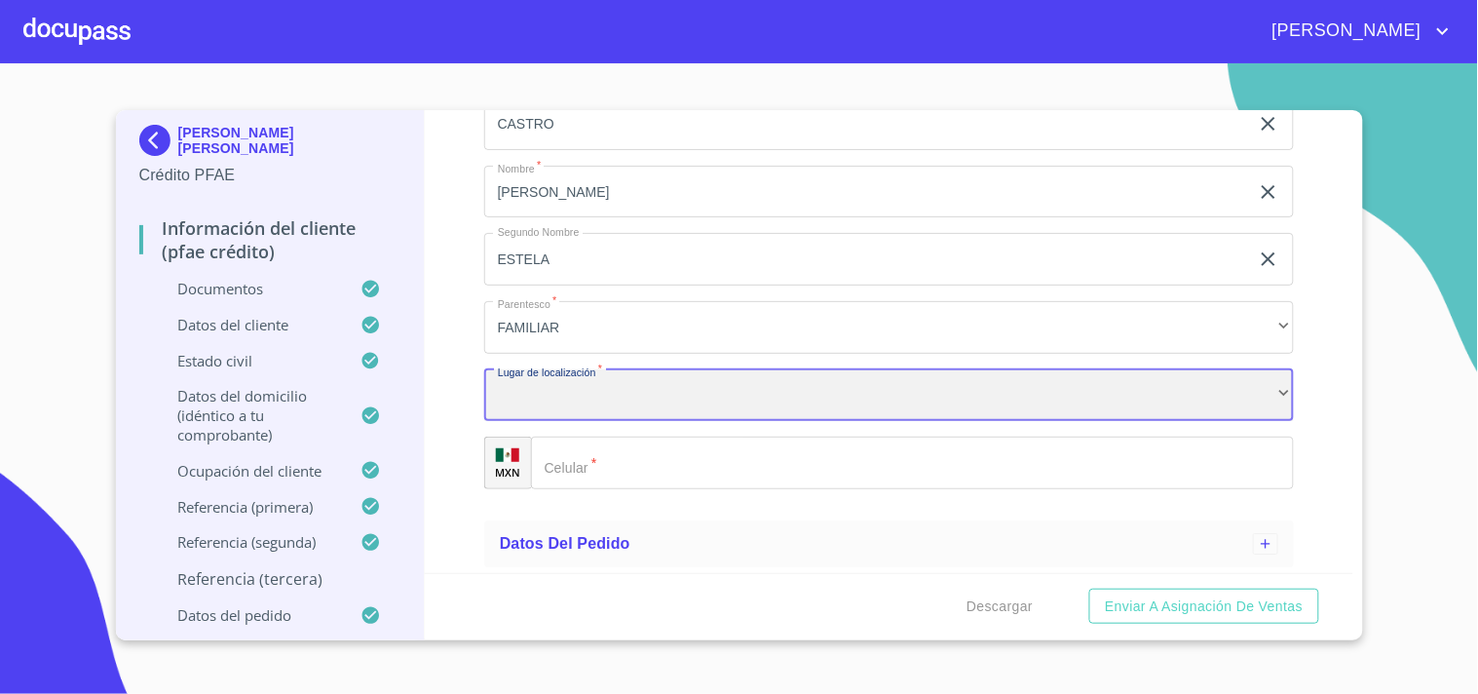
click at [536, 414] on div "​" at bounding box center [889, 395] width 810 height 53
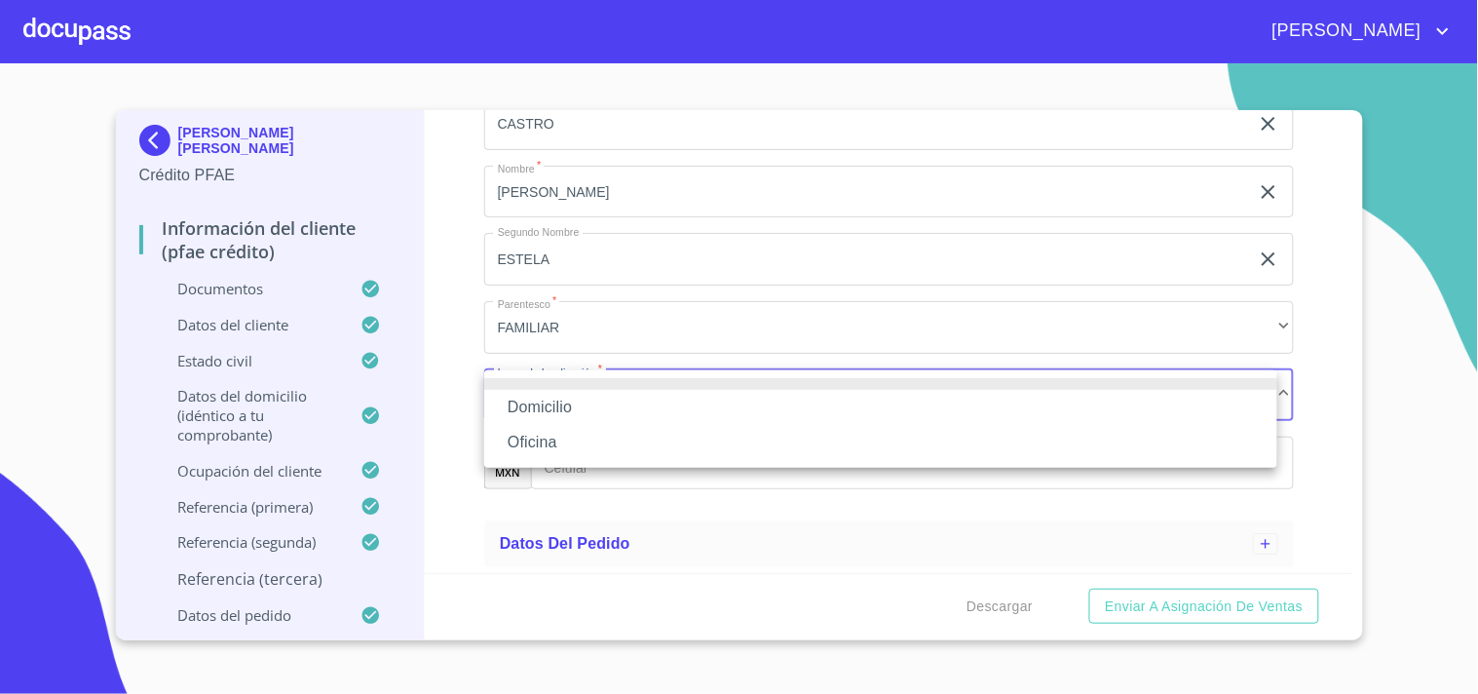
click at [555, 414] on li "Domicilio" at bounding box center [880, 407] width 793 height 35
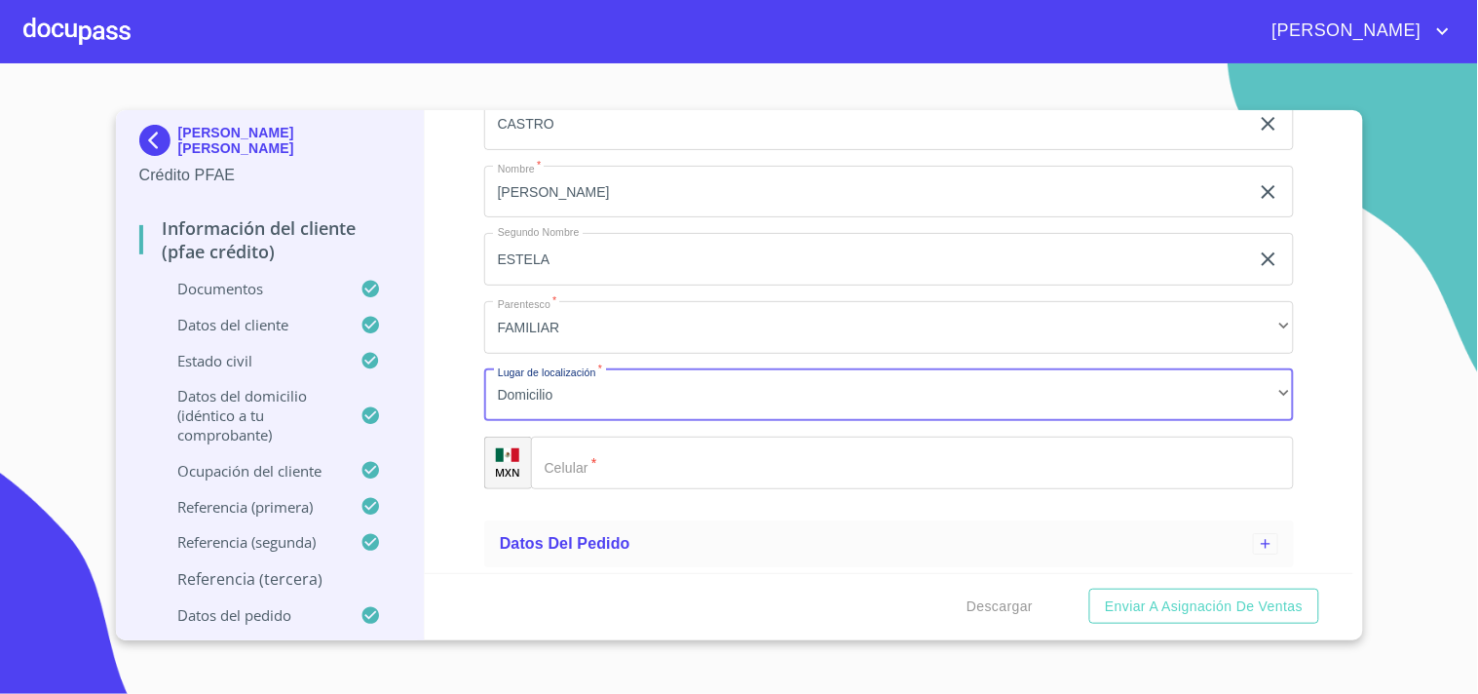
click at [570, 465] on div "​" at bounding box center [912, 463] width 763 height 53
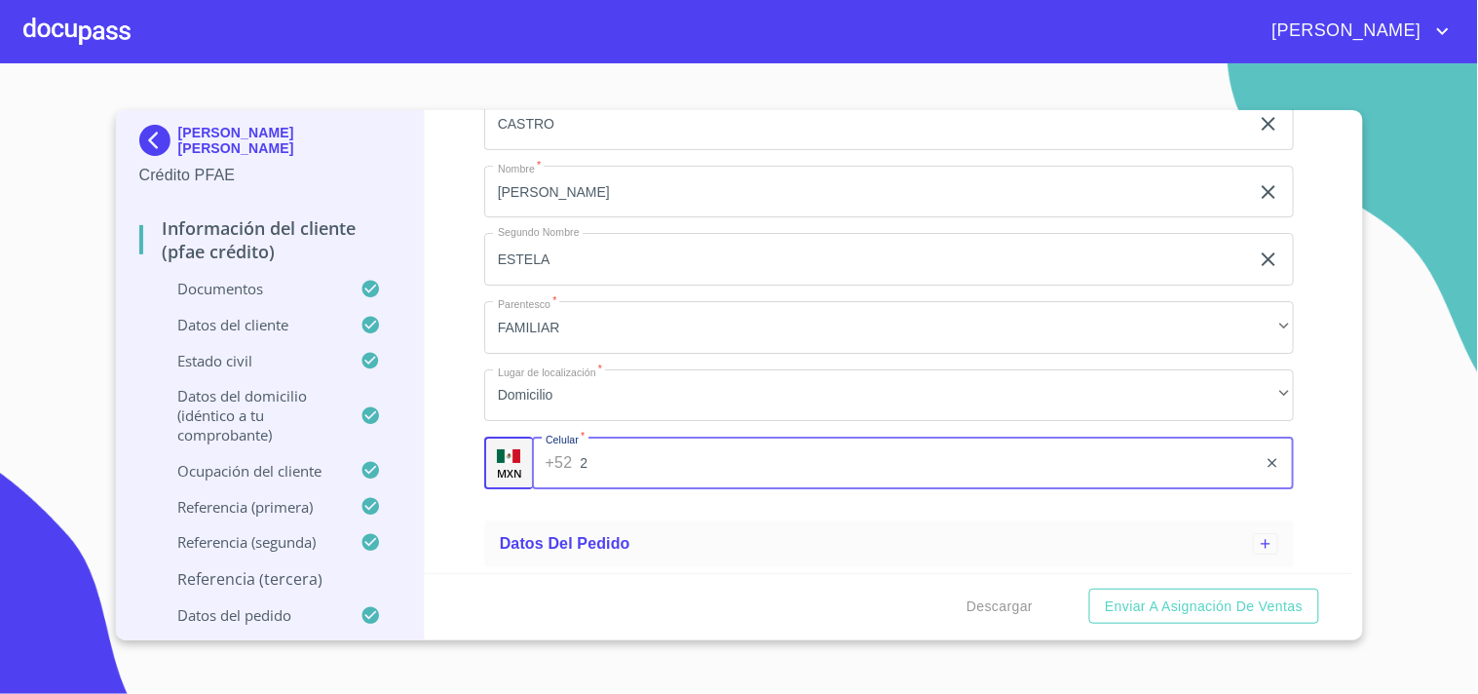
type input "2"
type input "[PHONE_NUMBER]"
click at [459, 401] on div "Información del cliente (PFAE crédito) Documentos Datos del cliente Estado Civi…" at bounding box center [889, 341] width 929 height 463
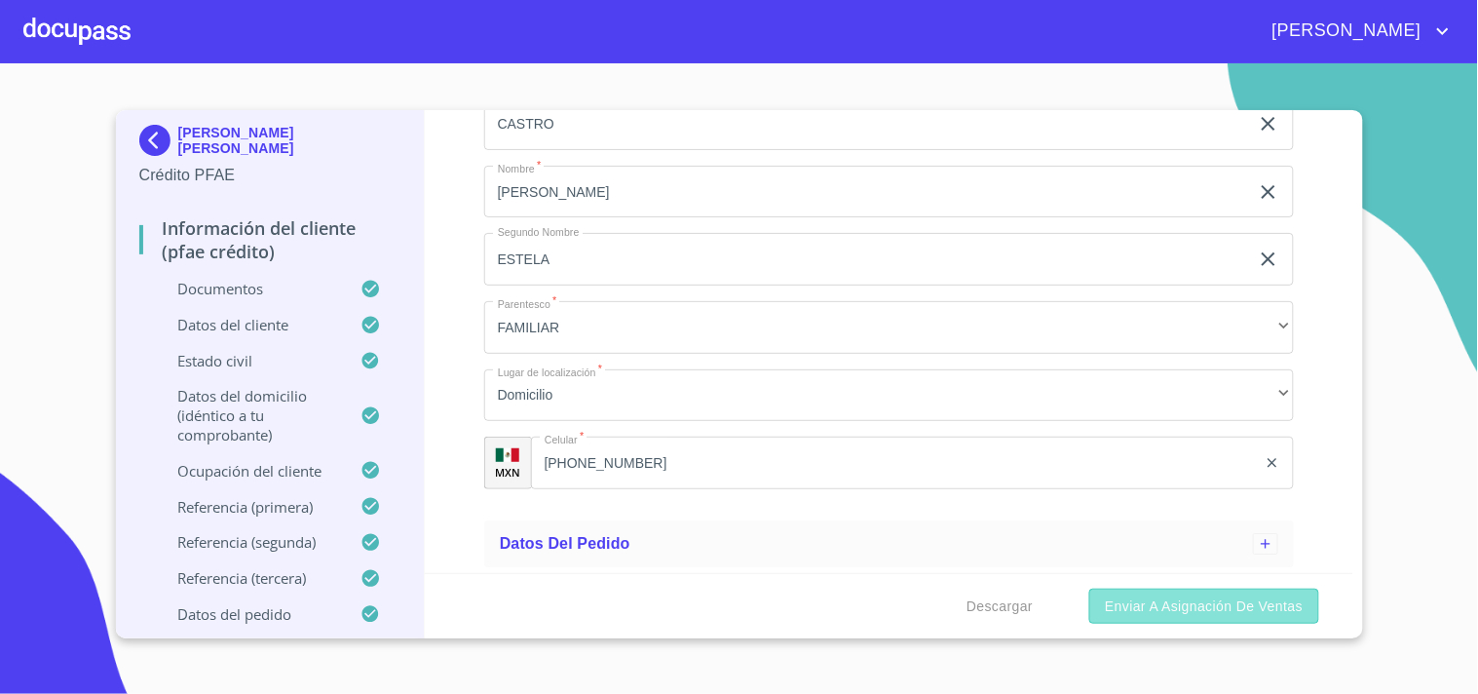
click at [1136, 601] on span "Enviar a Asignación de Ventas" at bounding box center [1204, 606] width 198 height 24
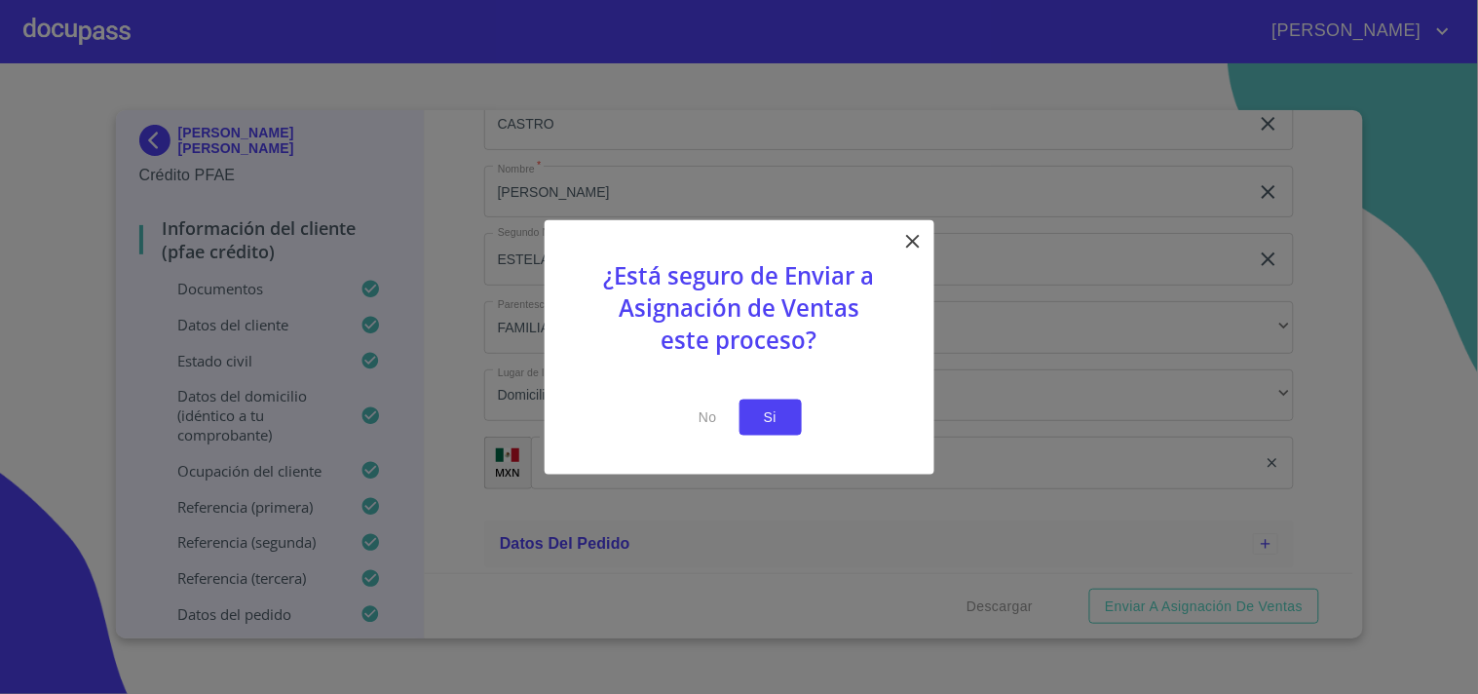
click at [792, 433] on button "Si" at bounding box center [771, 418] width 62 height 36
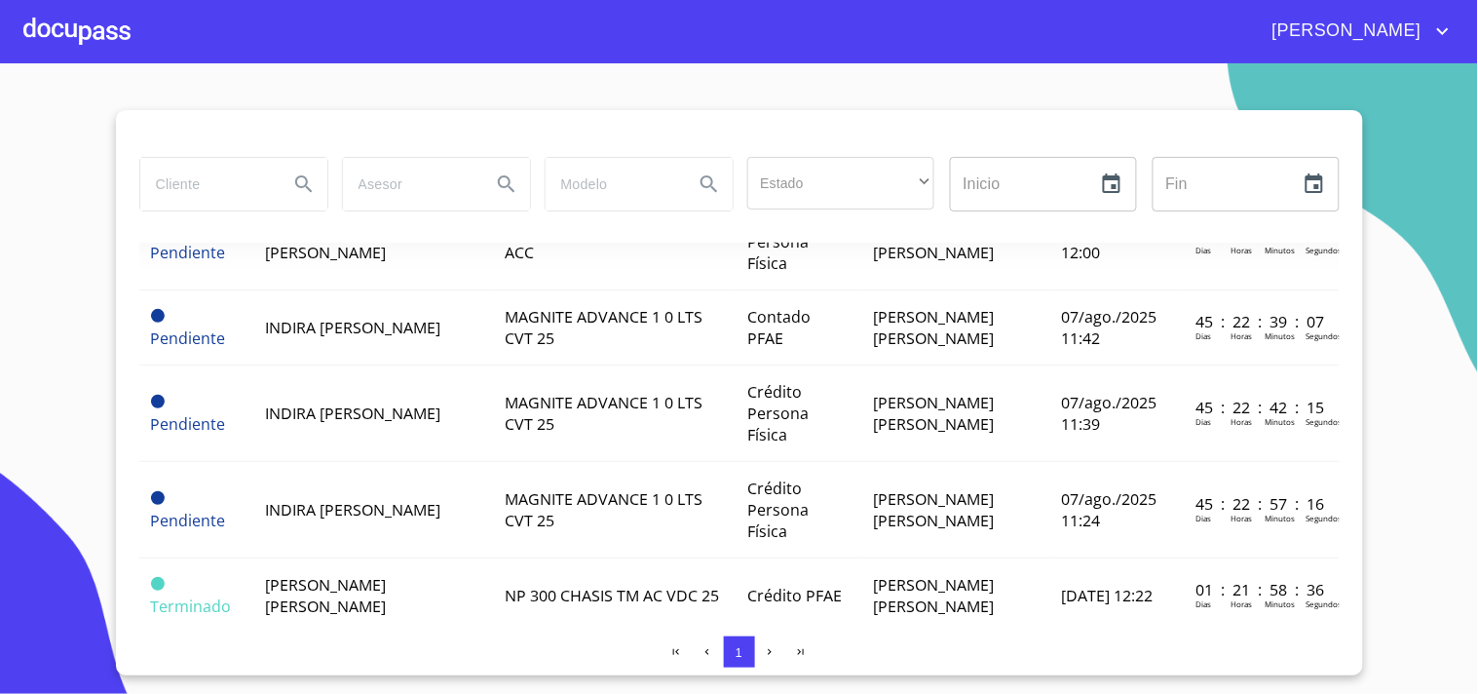
scroll to position [391, 0]
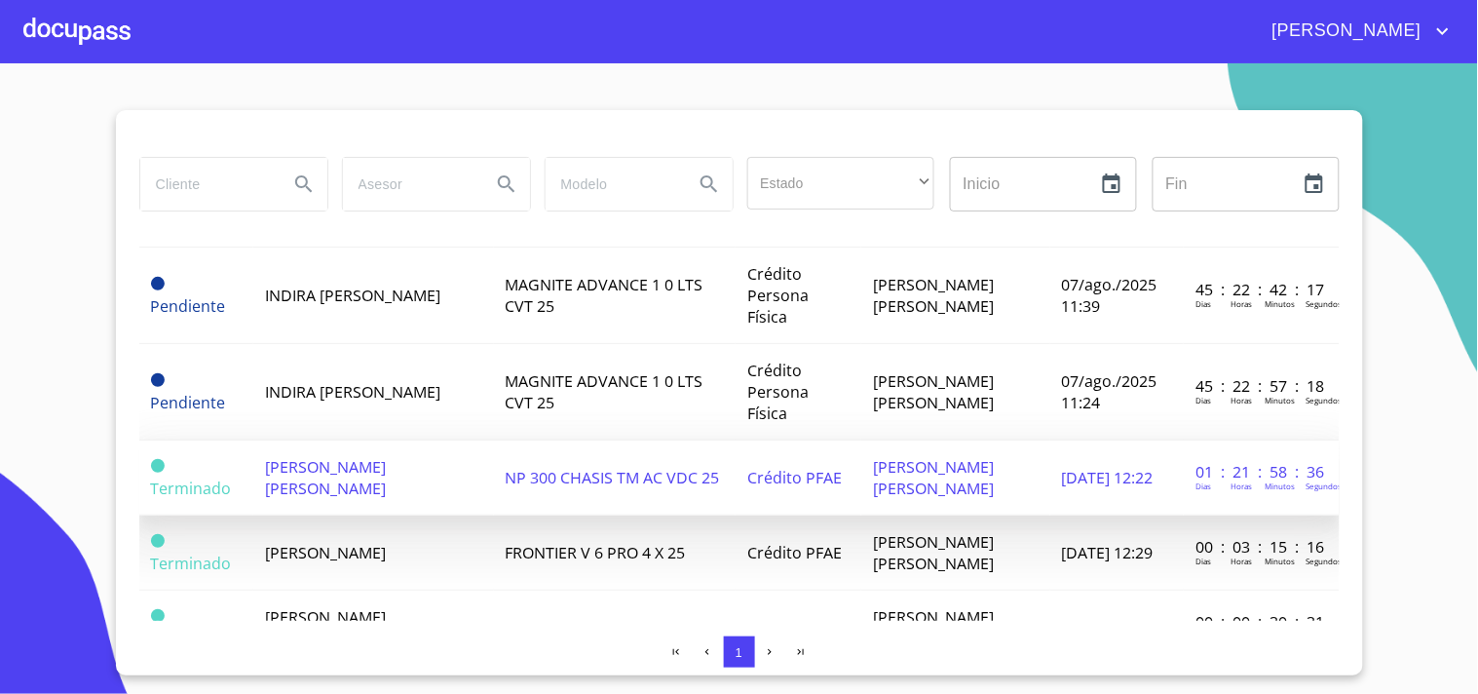
click at [386, 499] on span "[PERSON_NAME] [PERSON_NAME]" at bounding box center [325, 477] width 121 height 43
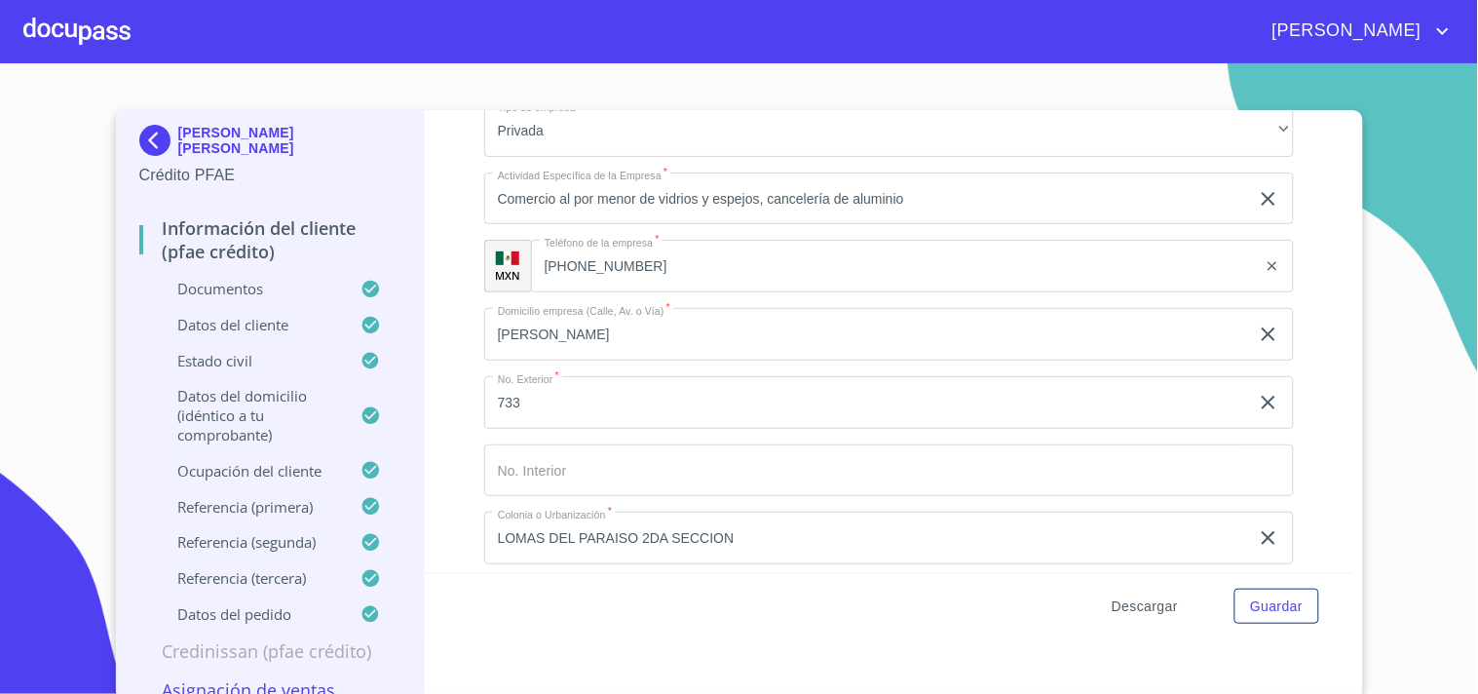
scroll to position [11321, 0]
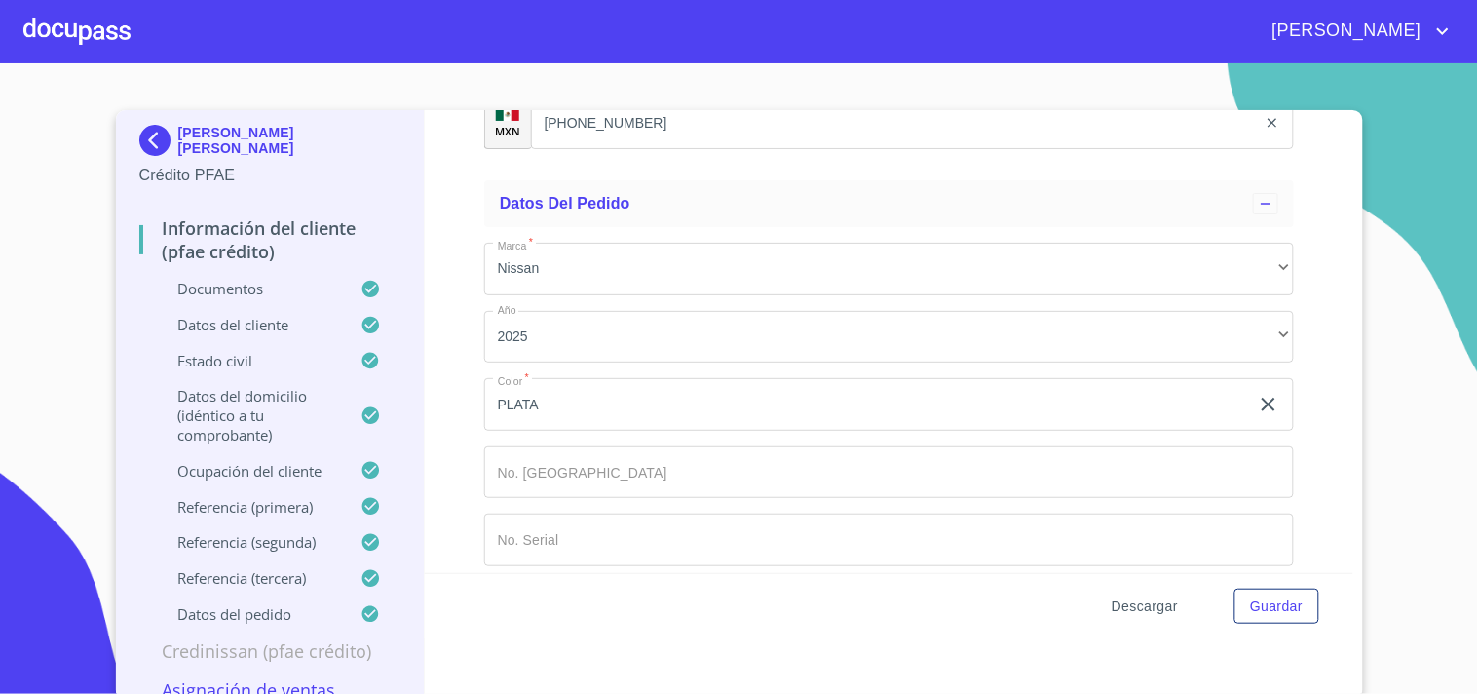
click at [1140, 608] on span "Descargar" at bounding box center [1145, 606] width 66 height 24
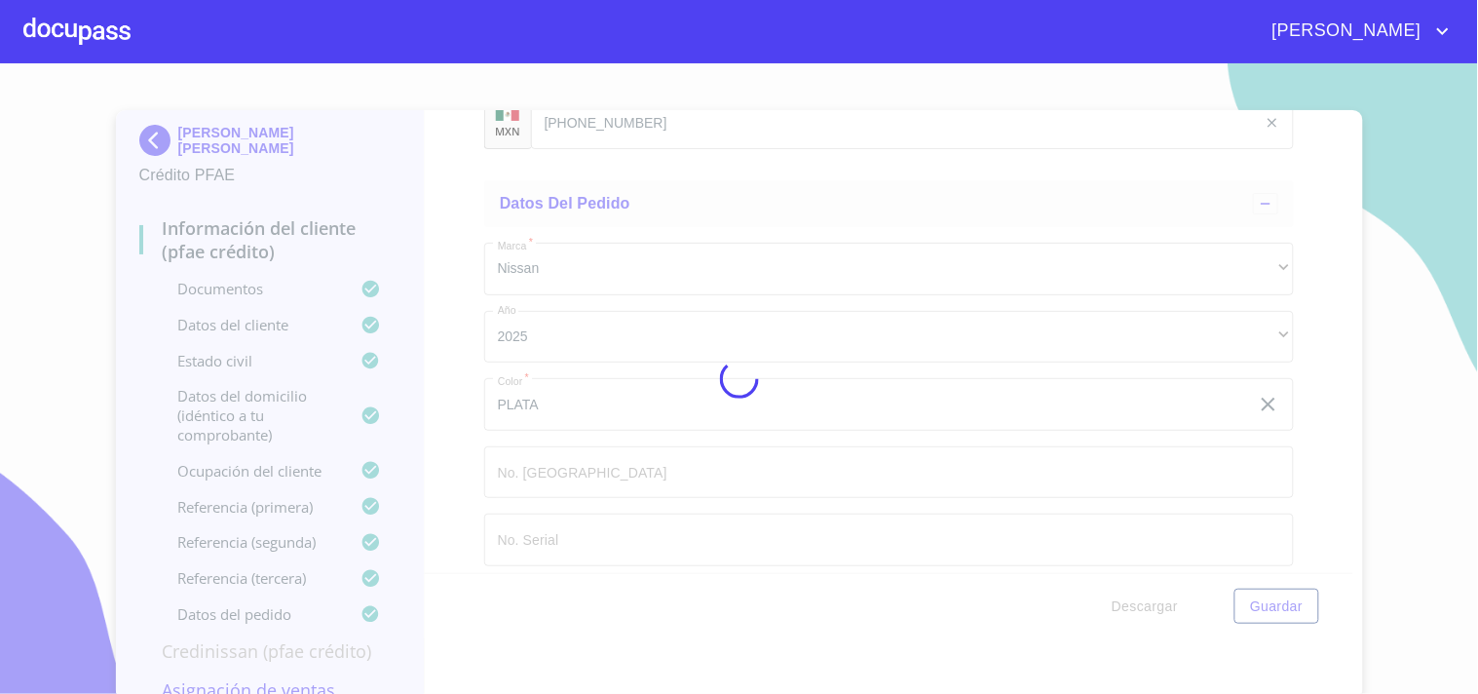
scroll to position [0, 0]
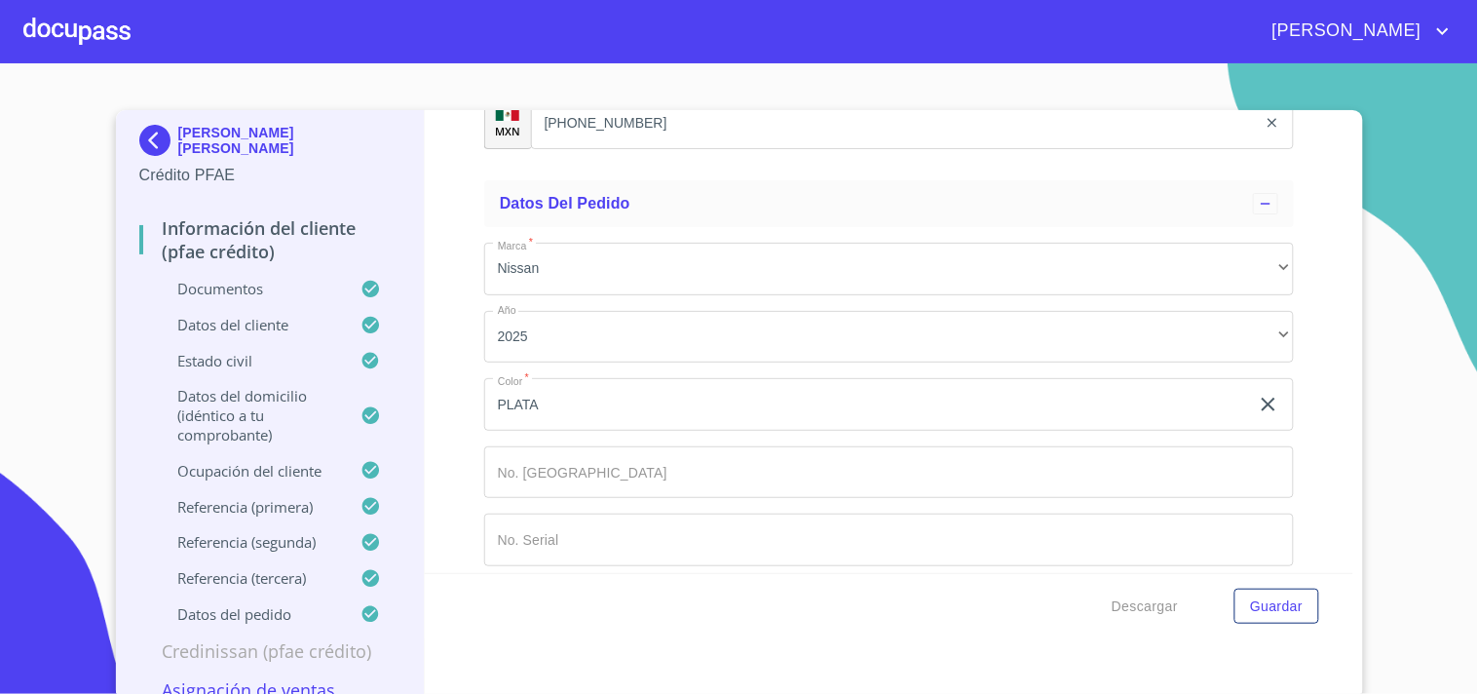
click at [762, 612] on div "Descargar Guardar" at bounding box center [889, 606] width 929 height 66
